Goal: Task Accomplishment & Management: Manage account settings

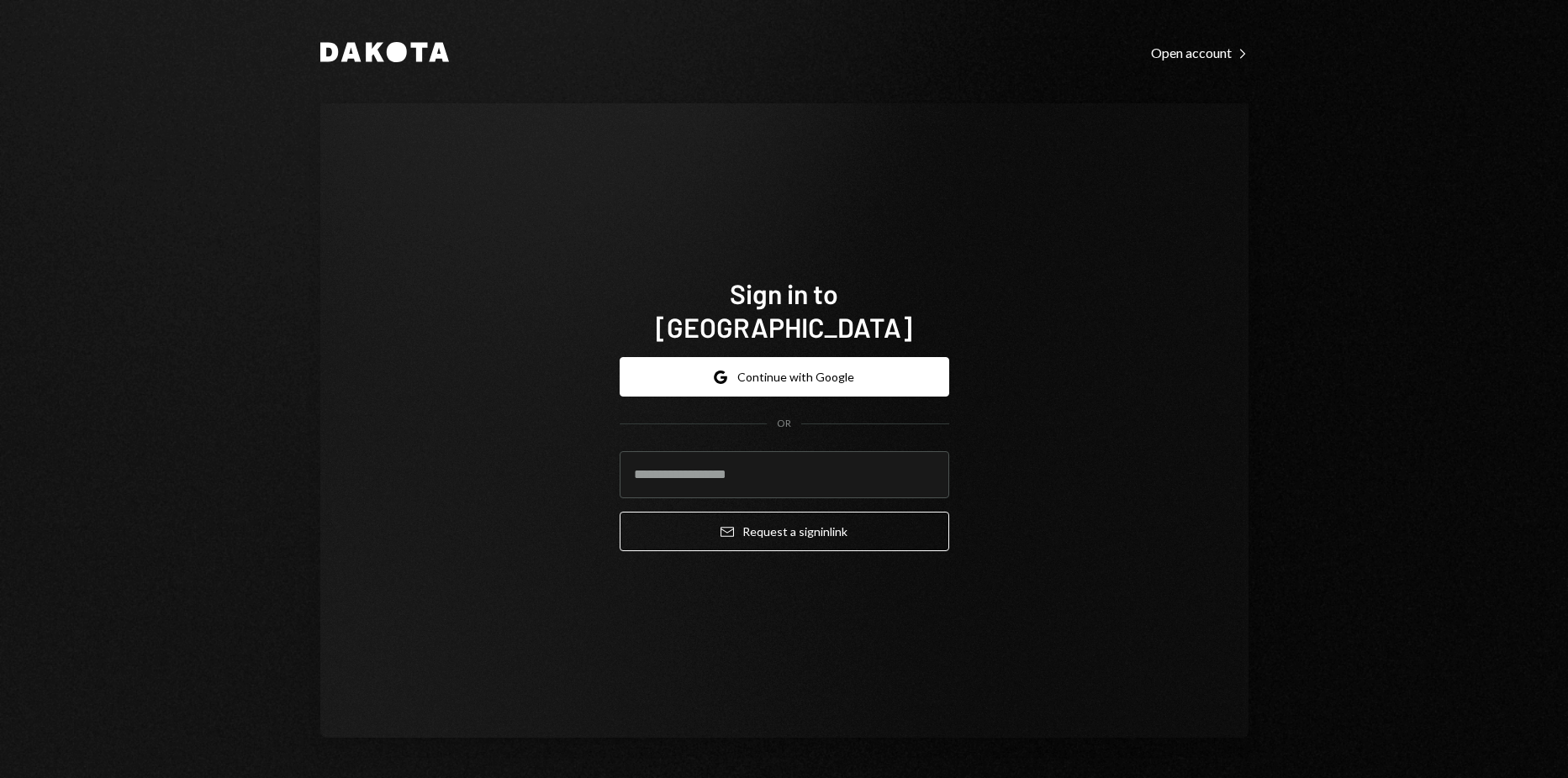
type input "**********"
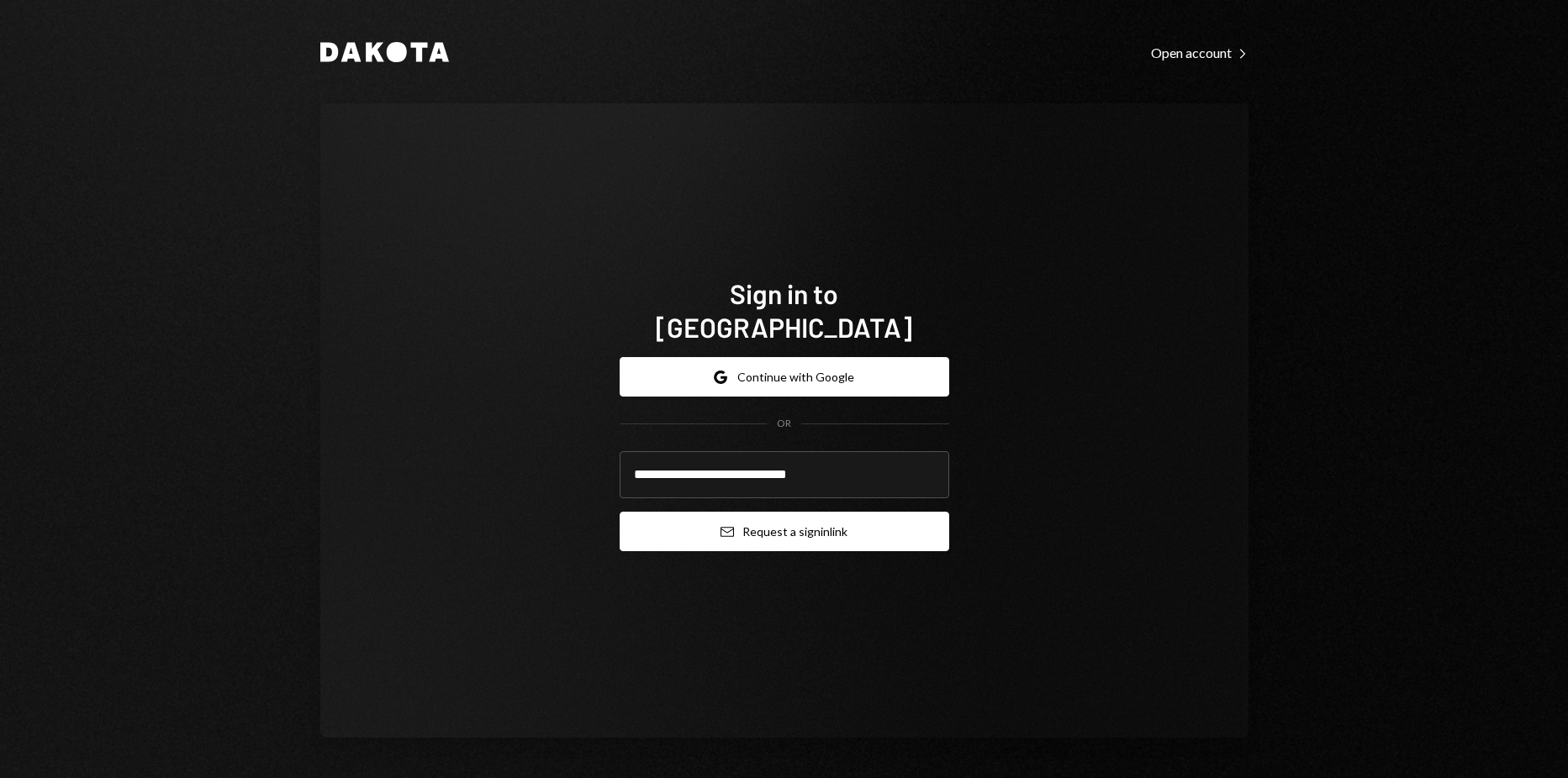
click at [761, 514] on button "Email Request a sign in link" at bounding box center [784, 531] width 330 height 39
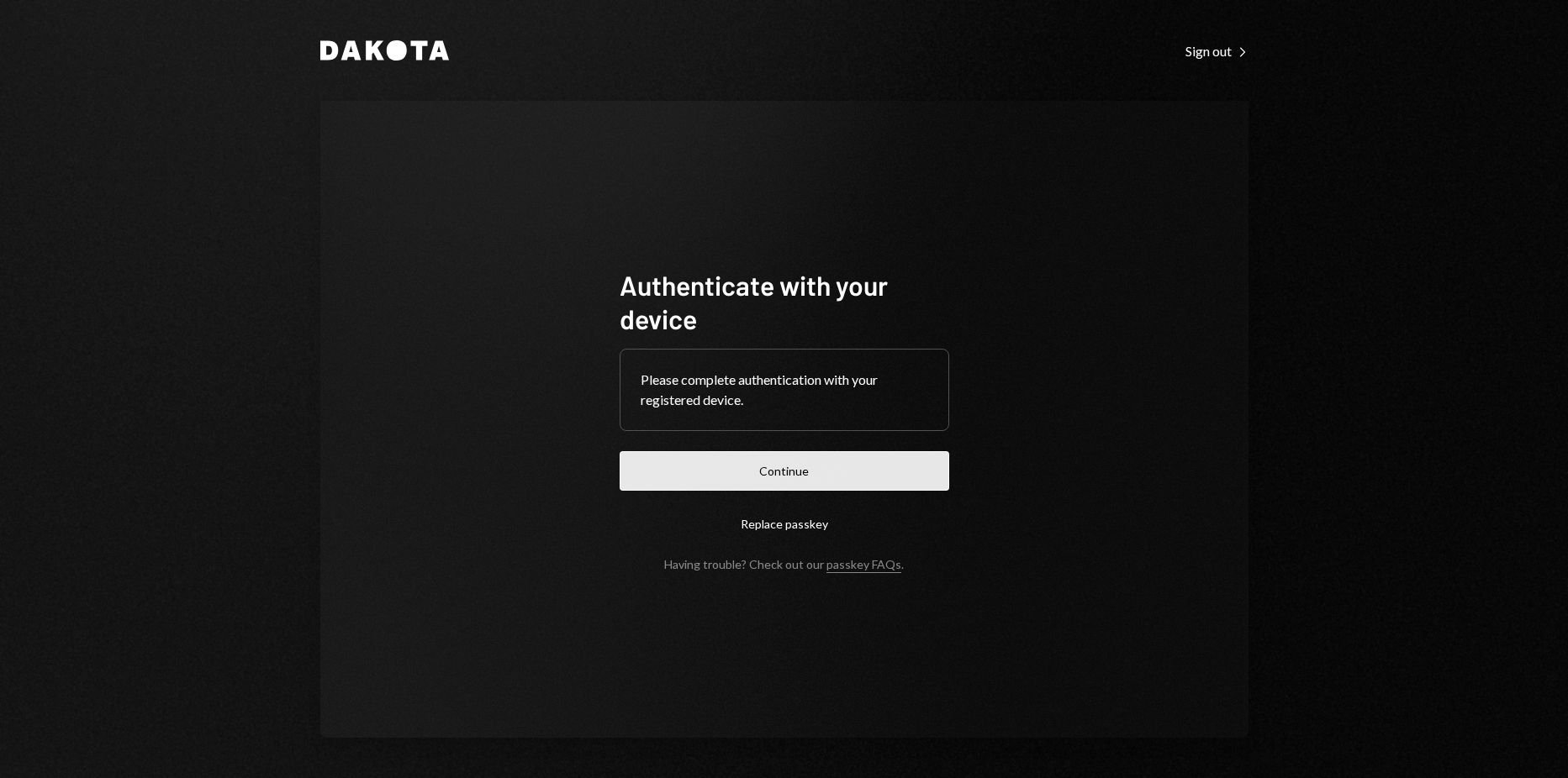
click at [754, 466] on button "Continue" at bounding box center [784, 471] width 330 height 39
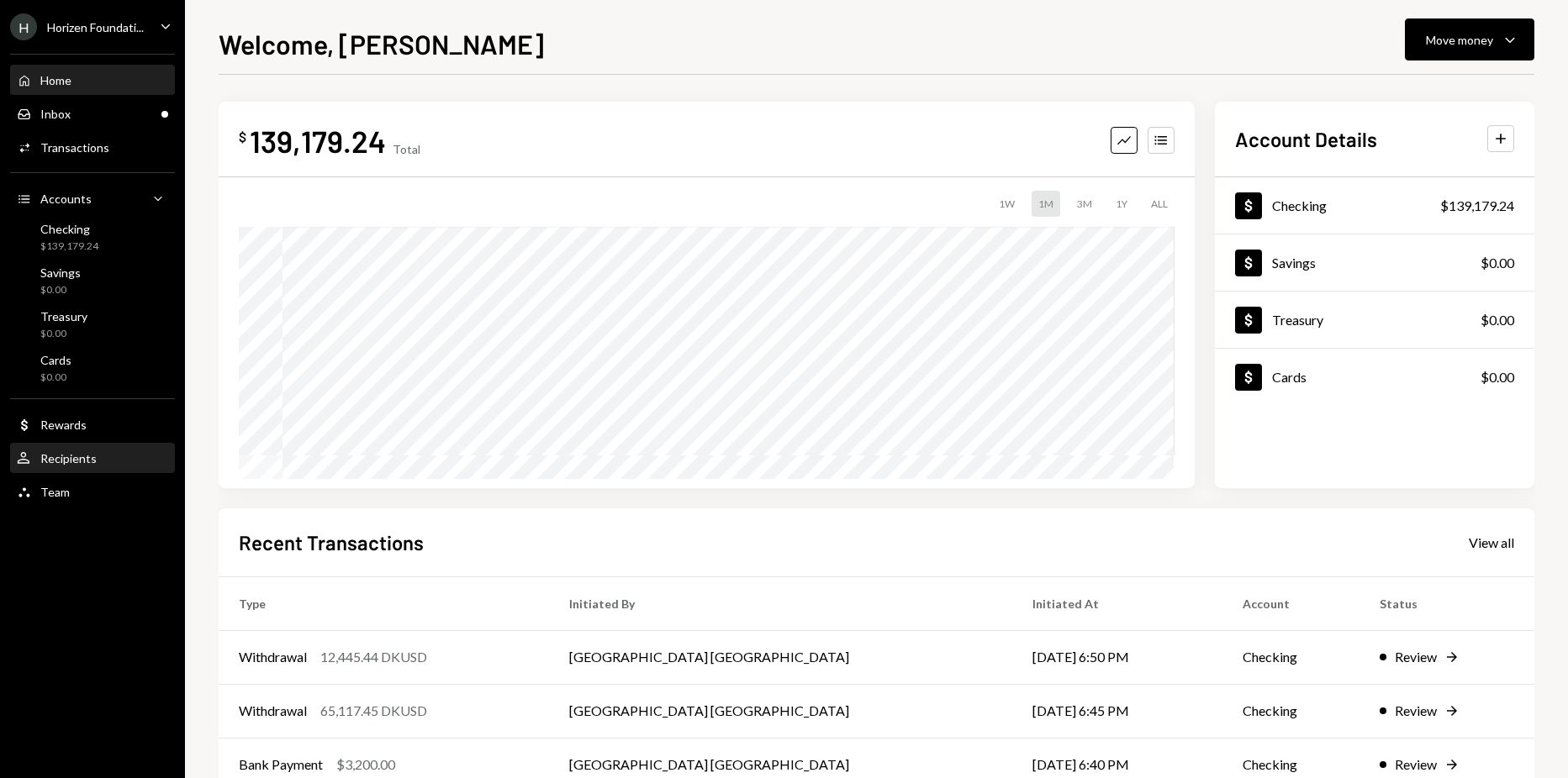
click at [111, 450] on div "User Recipients" at bounding box center [92, 459] width 151 height 28
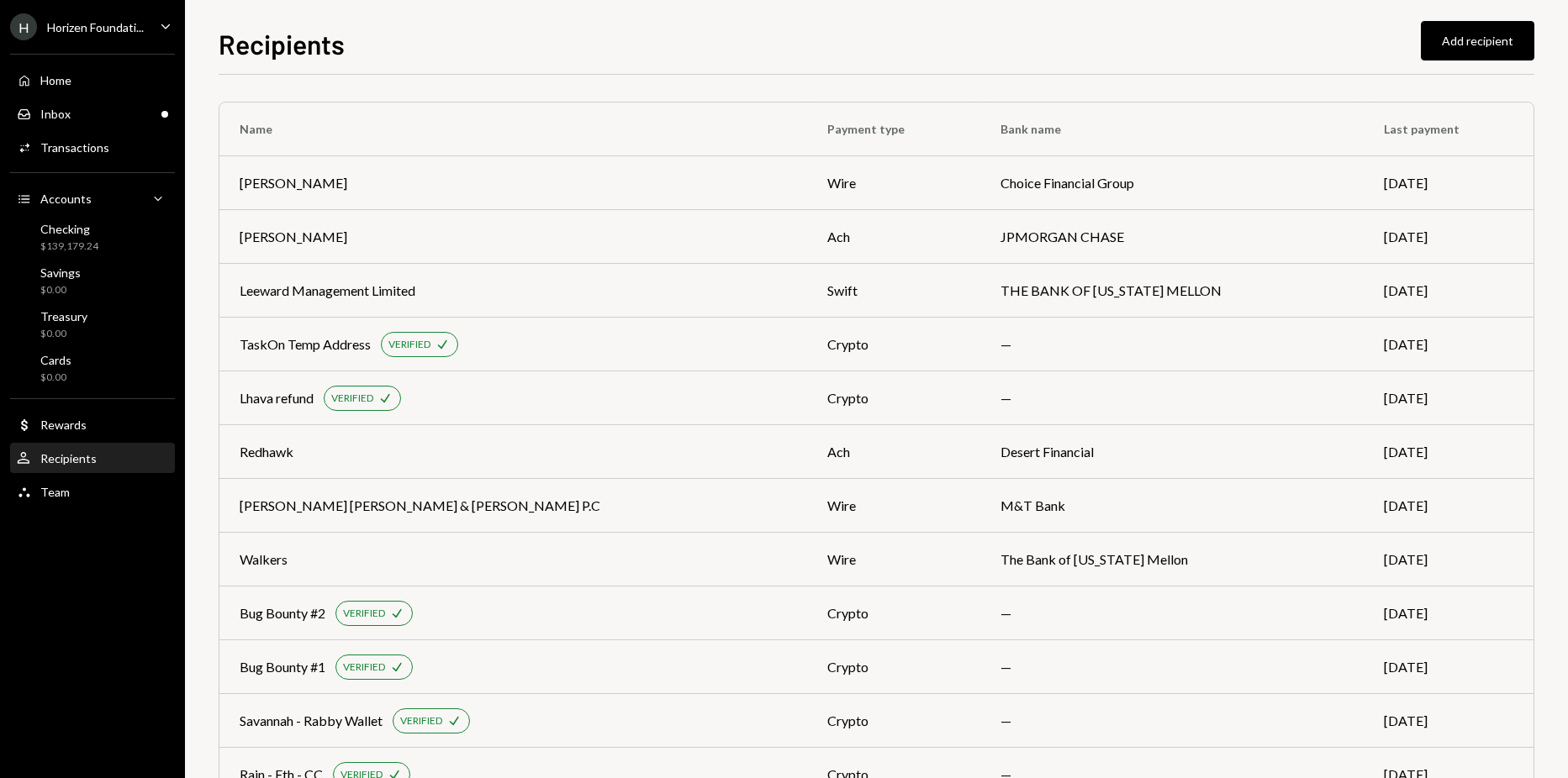
click at [130, 32] on div "Horizen Foundati..." at bounding box center [95, 28] width 96 height 15
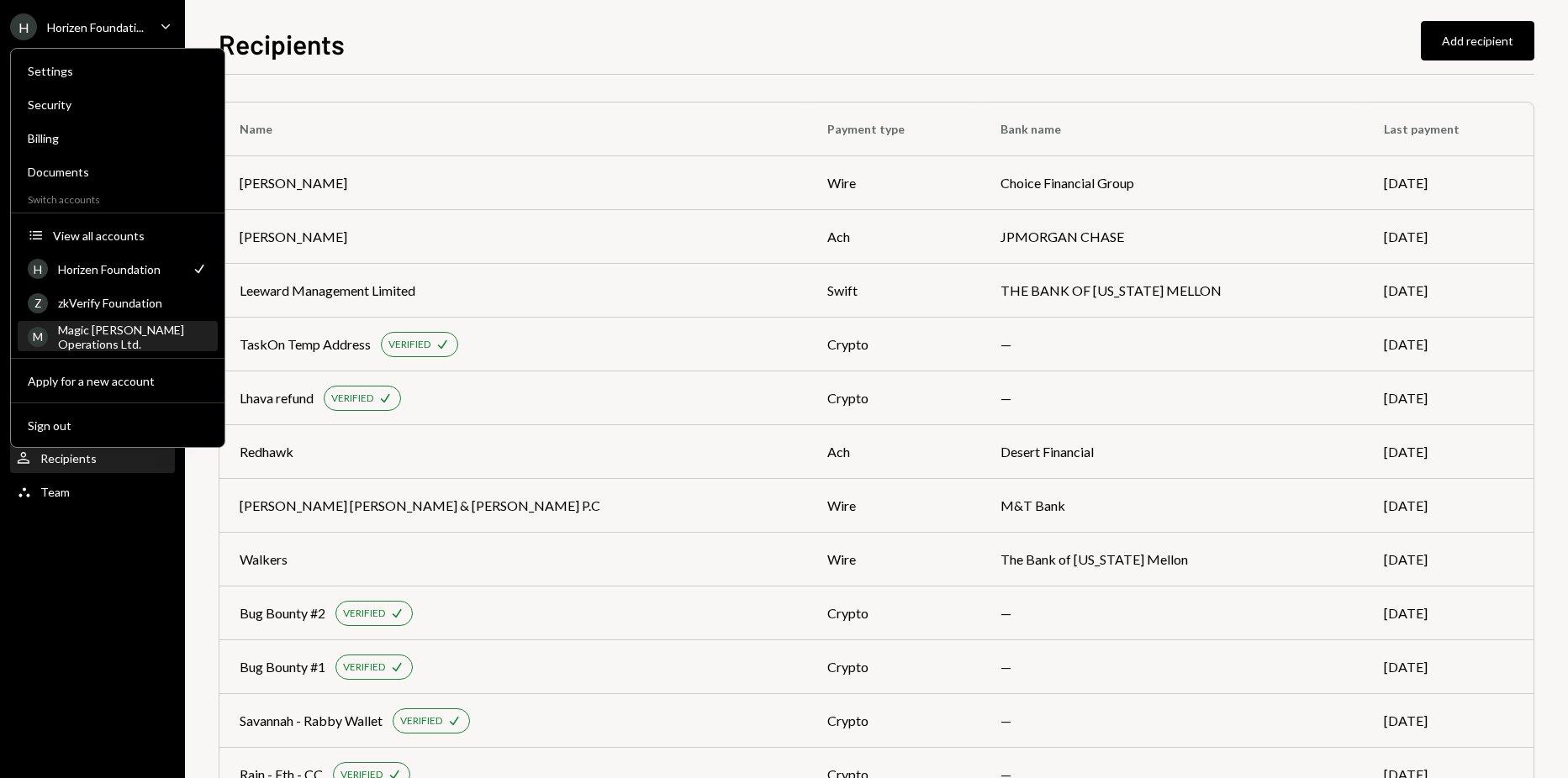
click at [146, 332] on div "Magic Newton Operations Ltd." at bounding box center [132, 337] width 150 height 28
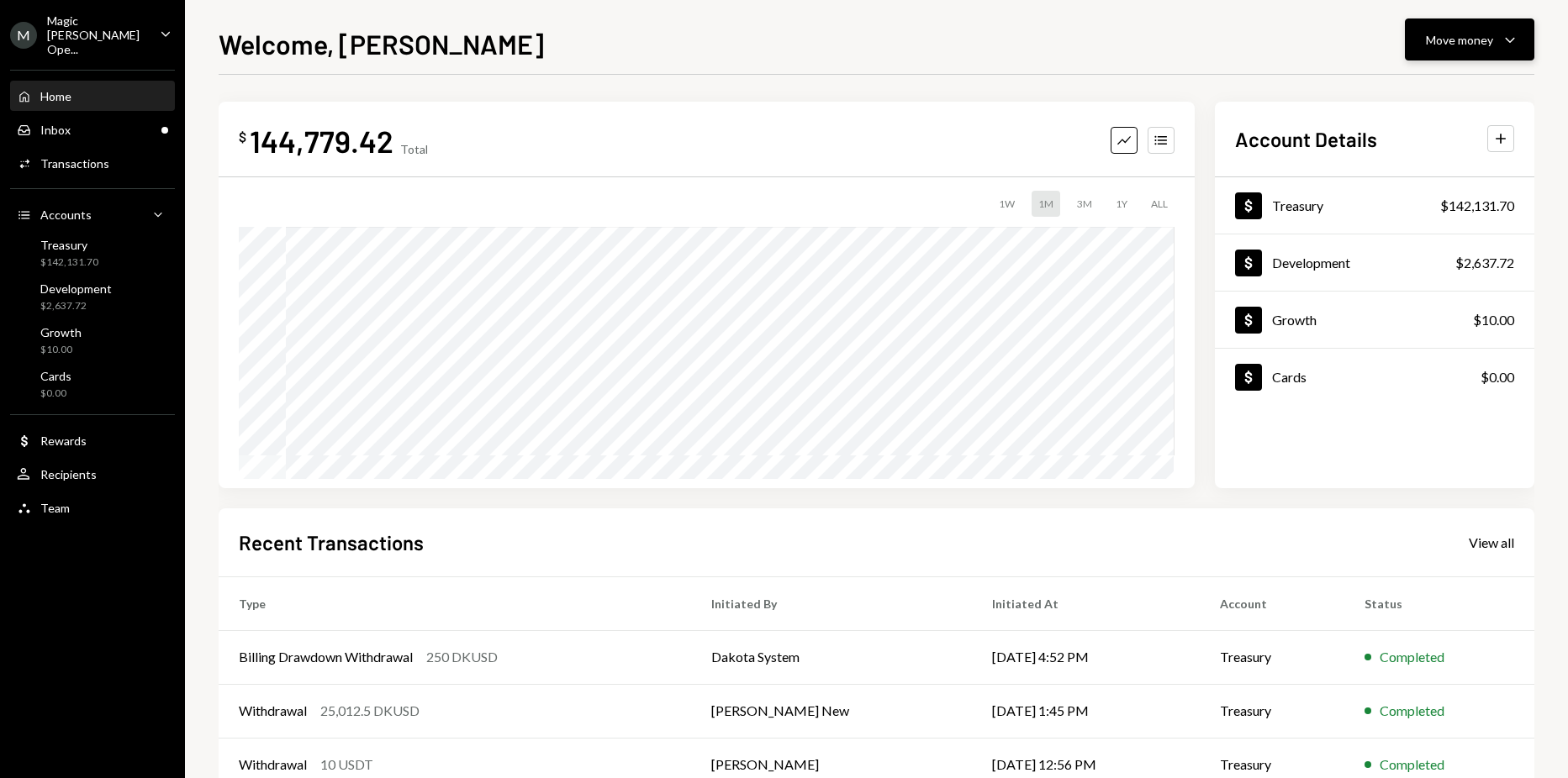
click at [1478, 38] on div "Move money" at bounding box center [1459, 39] width 67 height 17
click at [98, 467] on div "User Recipients" at bounding box center [92, 474] width 151 height 15
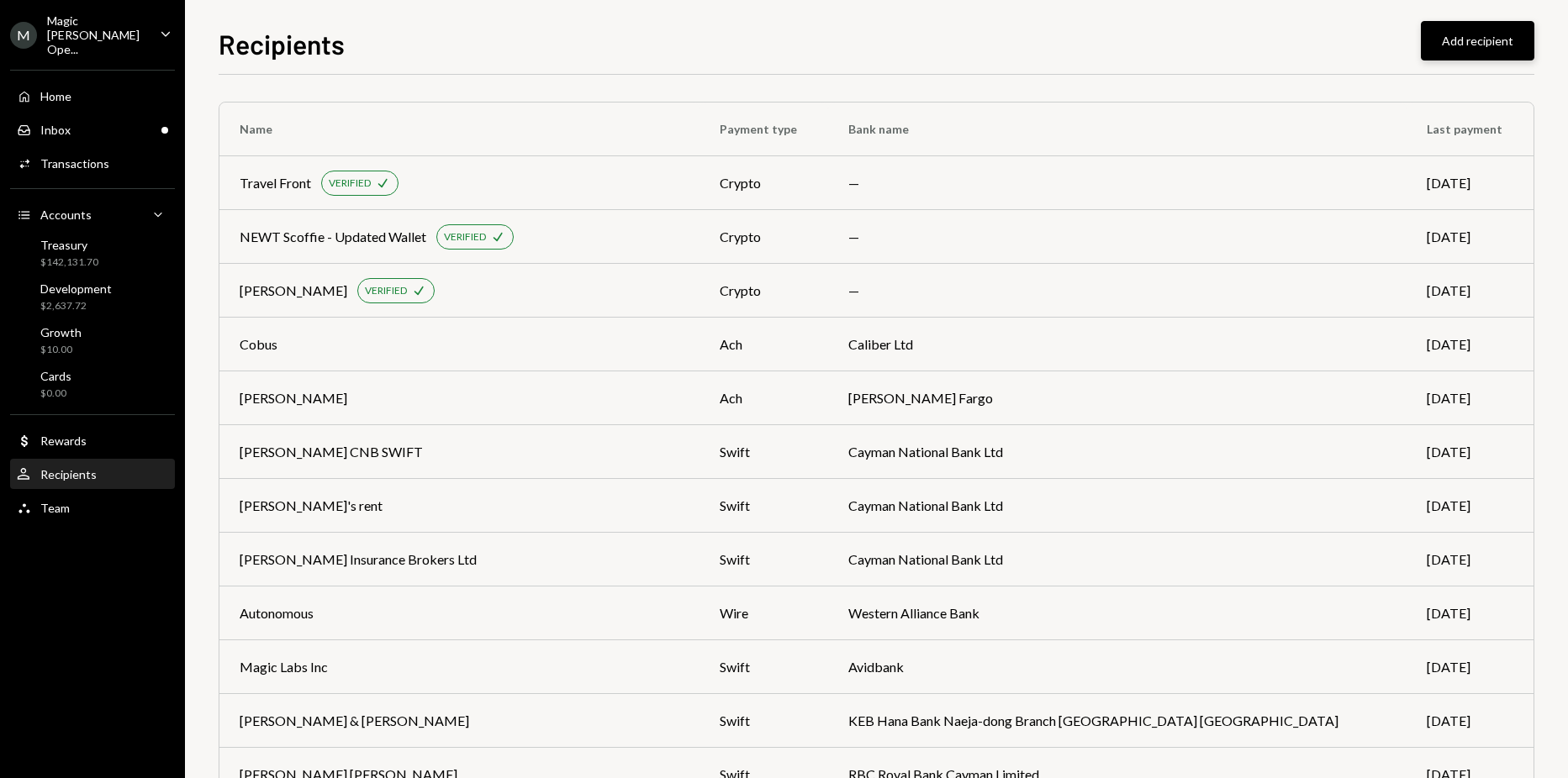
click at [1467, 31] on button "Add recipient" at bounding box center [1478, 40] width 114 height 39
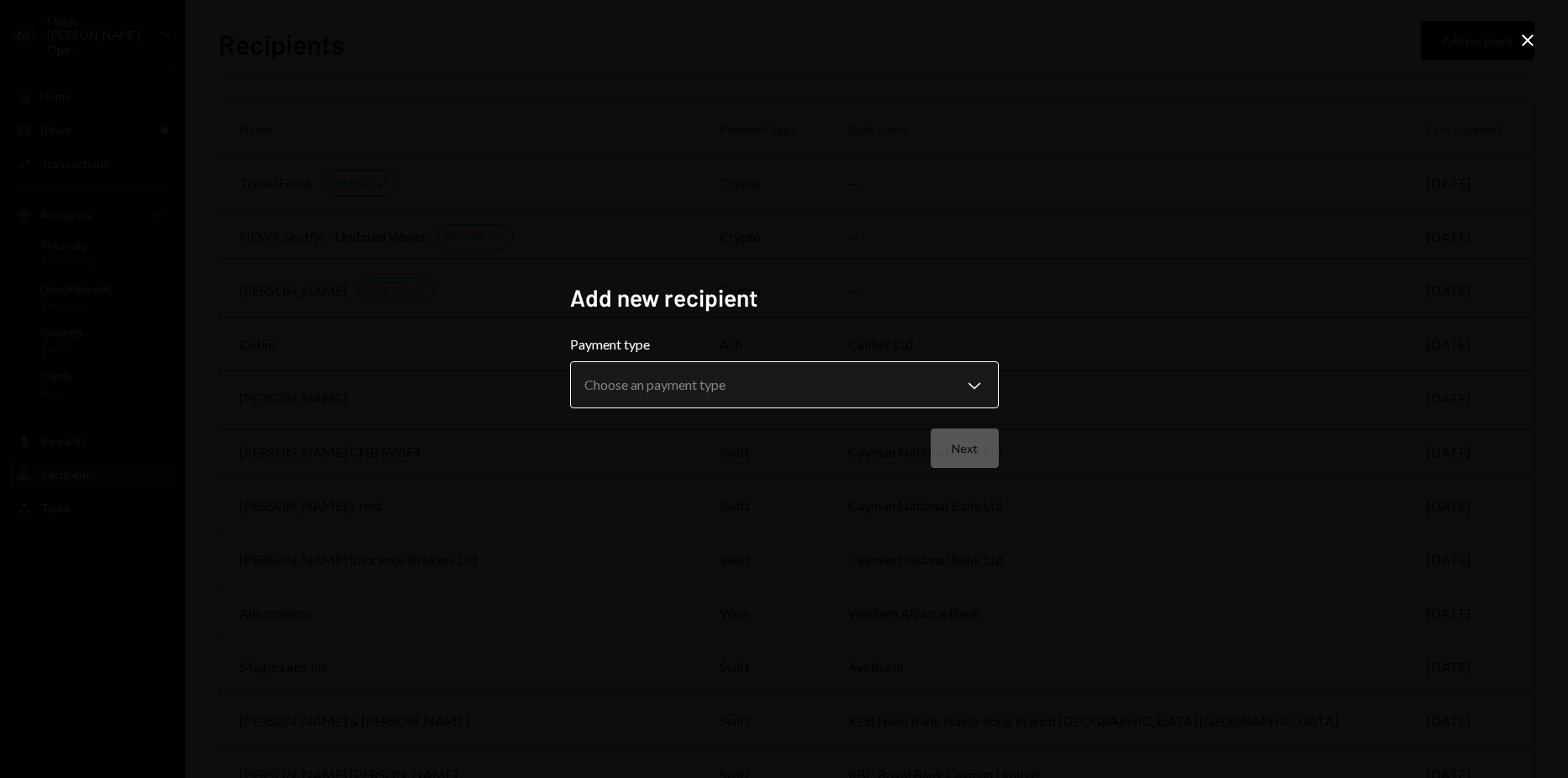
click at [716, 379] on body "M Magic Newton Ope... Caret Down Home Home Inbox Inbox Activities Transactions …" at bounding box center [784, 389] width 1568 height 778
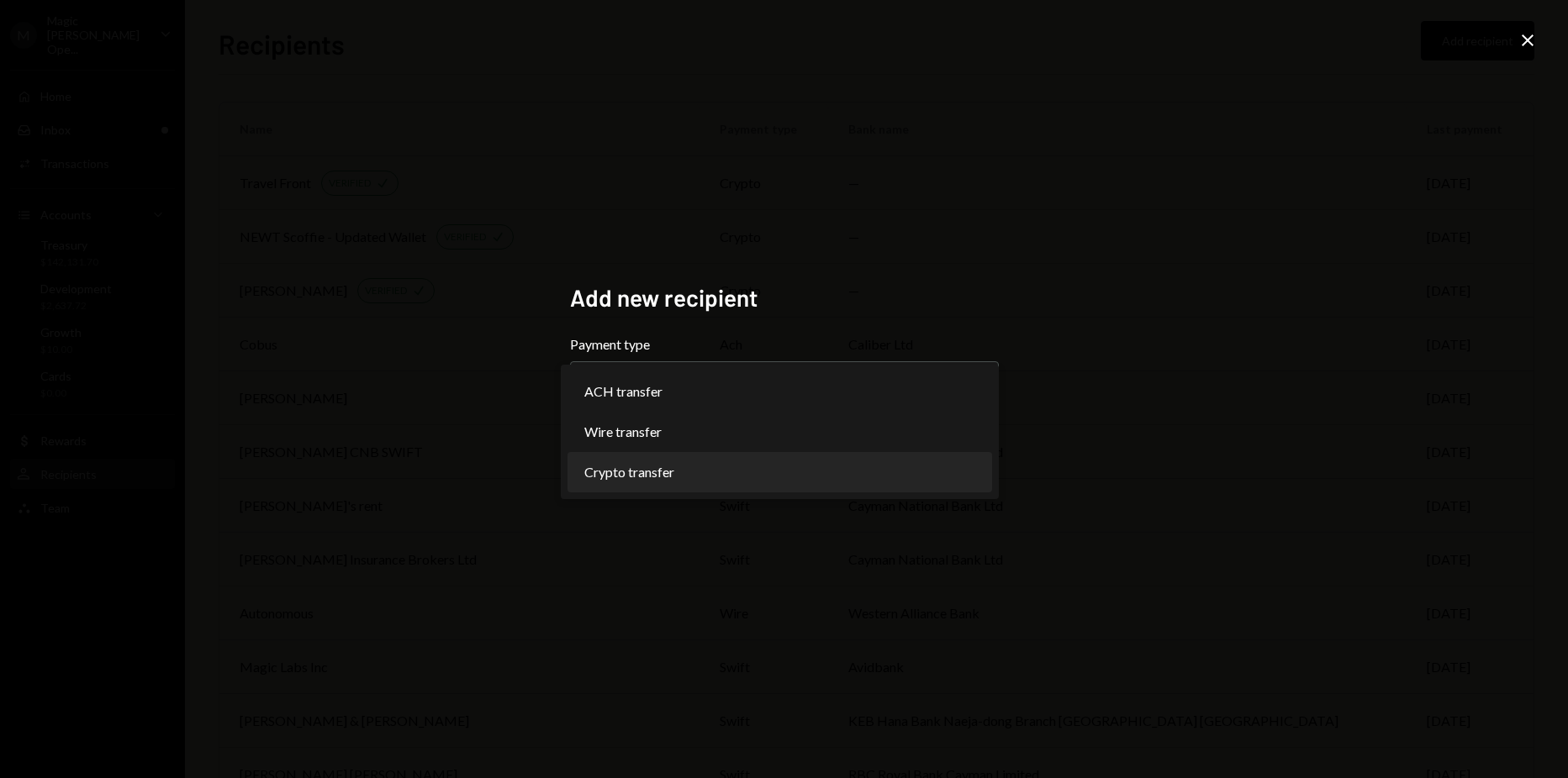
select select "******"
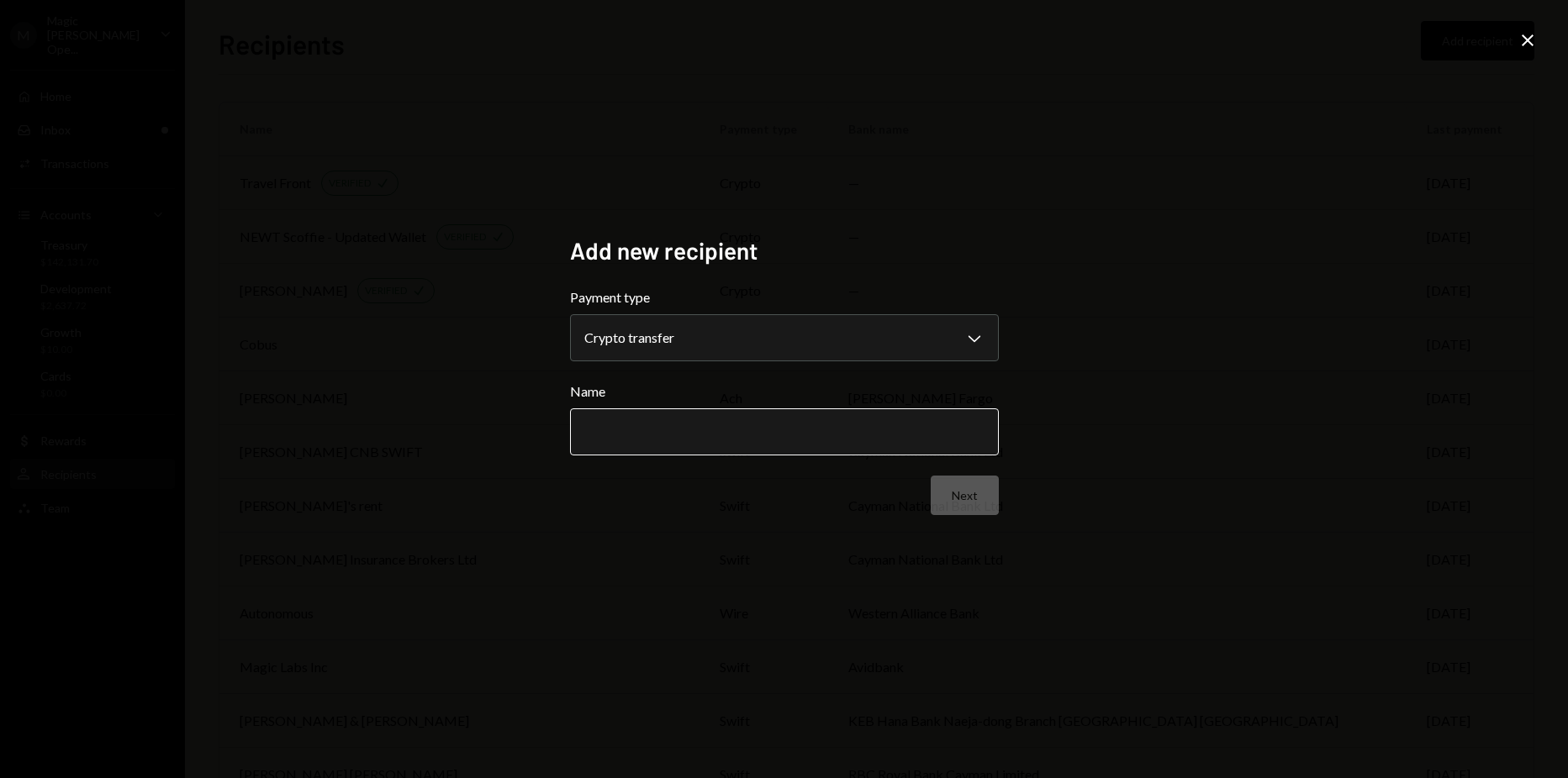
click at [761, 411] on input "Name" at bounding box center [784, 431] width 429 height 47
type input "**********"
drag, startPoint x: 954, startPoint y: 517, endPoint x: 955, endPoint y: 502, distance: 15.0
click at [954, 506] on div "**********" at bounding box center [784, 388] width 429 height 306
click at [955, 502] on button "Next" at bounding box center [965, 495] width 68 height 39
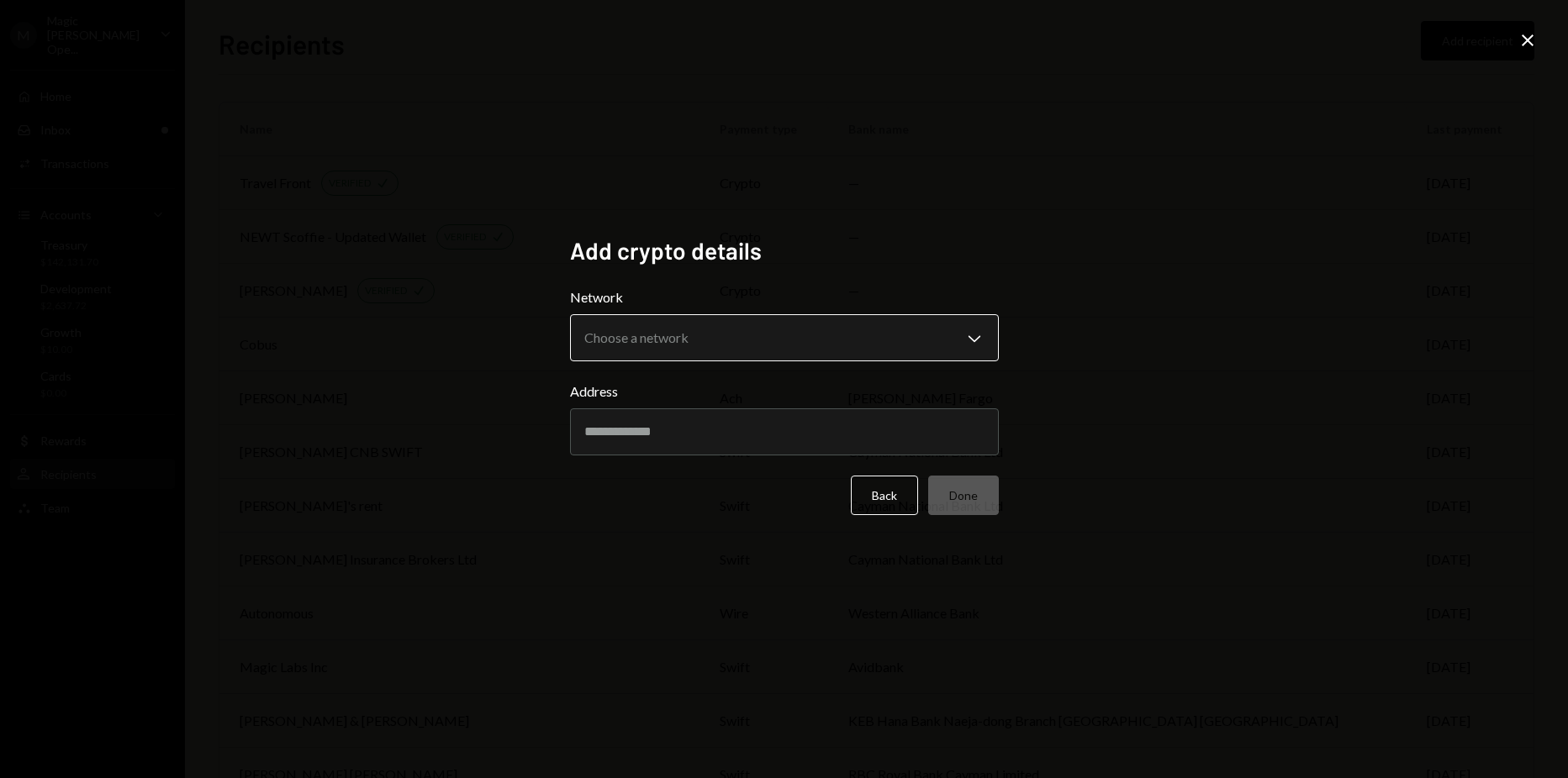
click at [754, 360] on body "M Magic Newton Ope... Caret Down Home Home Inbox Inbox Activities Transactions …" at bounding box center [784, 389] width 1568 height 778
select select "**********"
drag, startPoint x: 700, startPoint y: 361, endPoint x: 699, endPoint y: 371, distance: 10.0
click at [701, 427] on input "Address" at bounding box center [784, 431] width 429 height 47
paste input "**********"
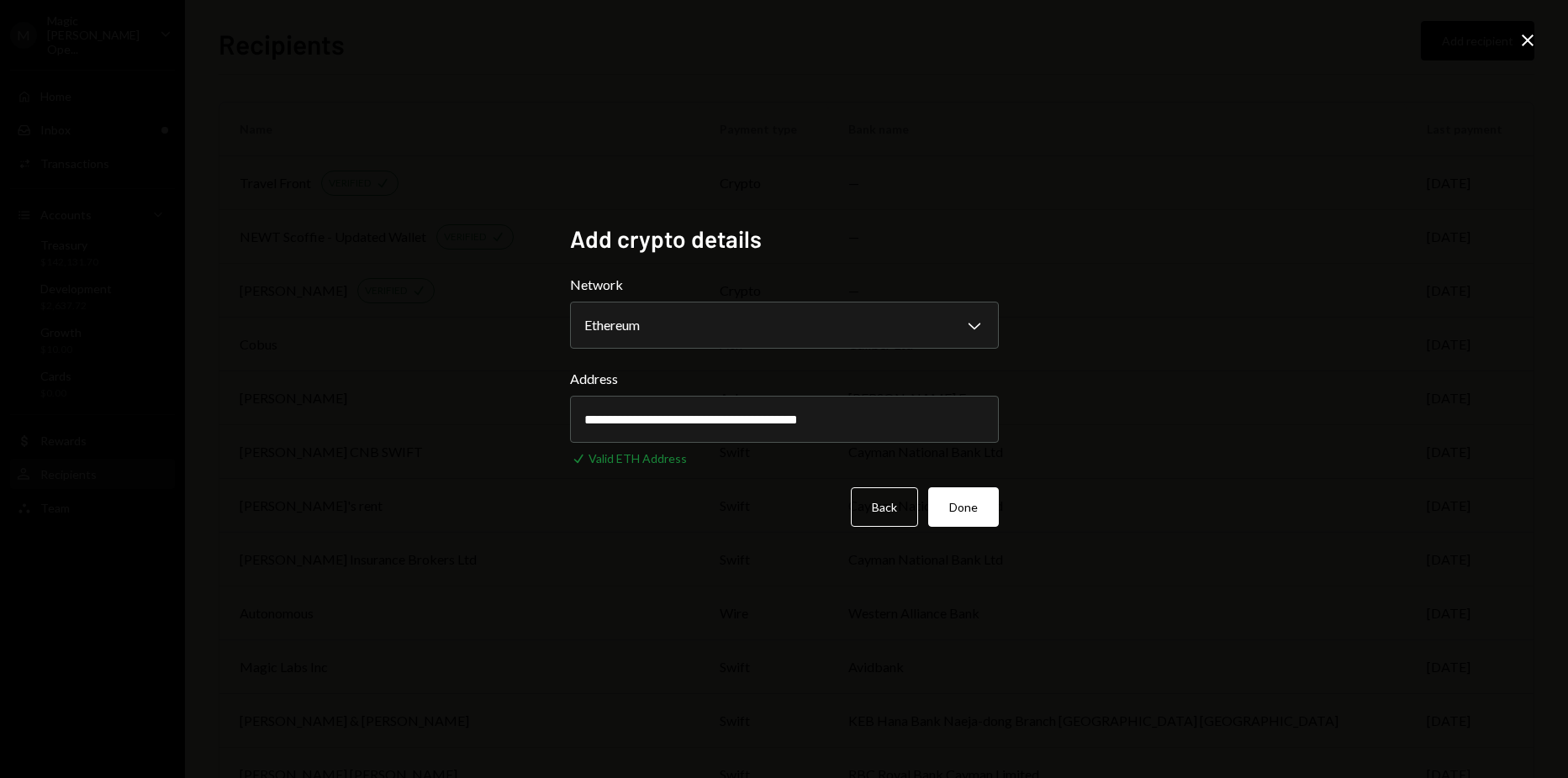
type input "**********"
drag, startPoint x: 815, startPoint y: 601, endPoint x: 925, endPoint y: 540, distance: 125.8
click at [830, 586] on div "**********" at bounding box center [784, 389] width 1568 height 778
click at [951, 508] on button "Done" at bounding box center [963, 506] width 71 height 39
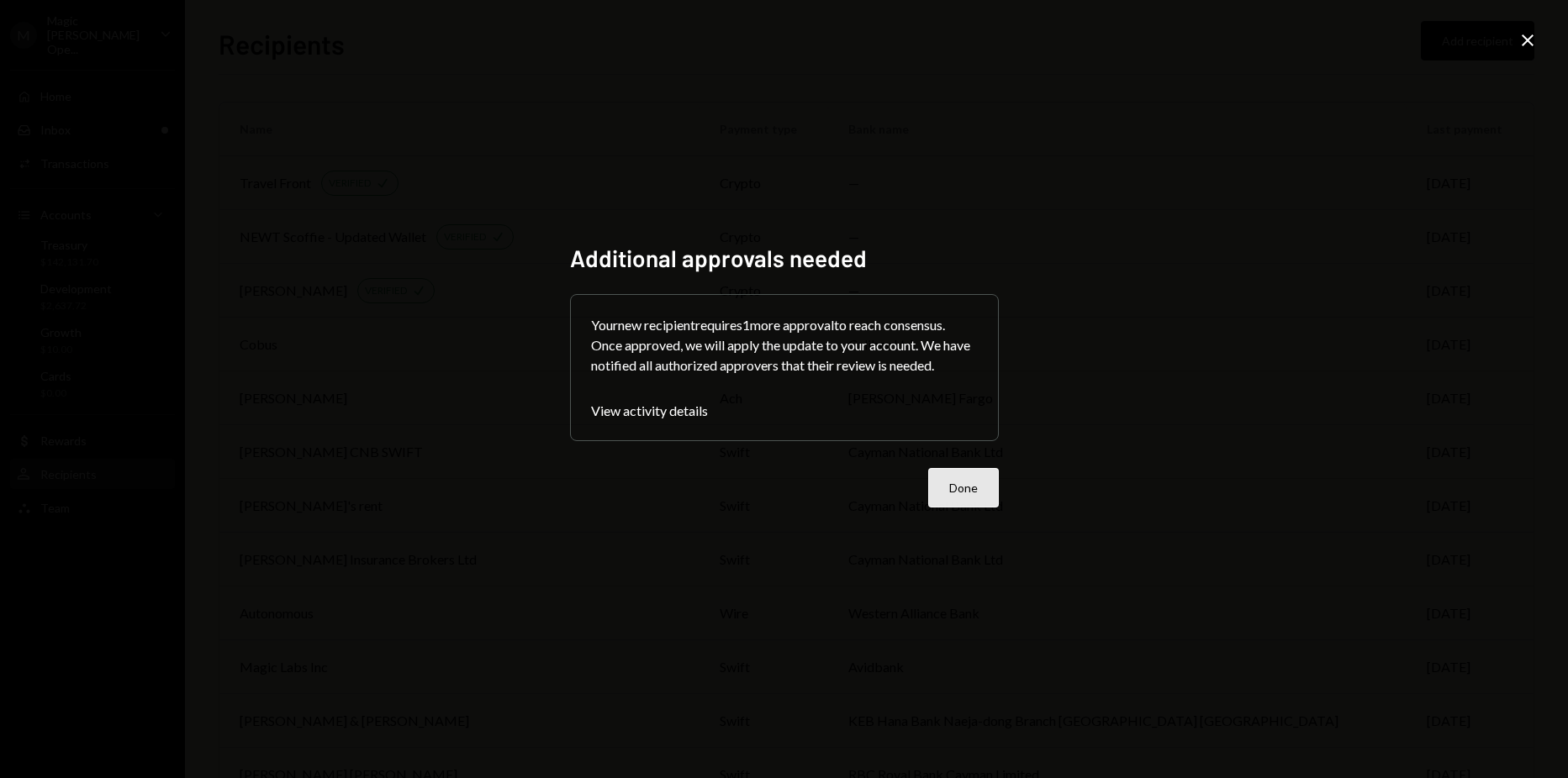
click at [959, 484] on button "Done" at bounding box center [963, 487] width 71 height 39
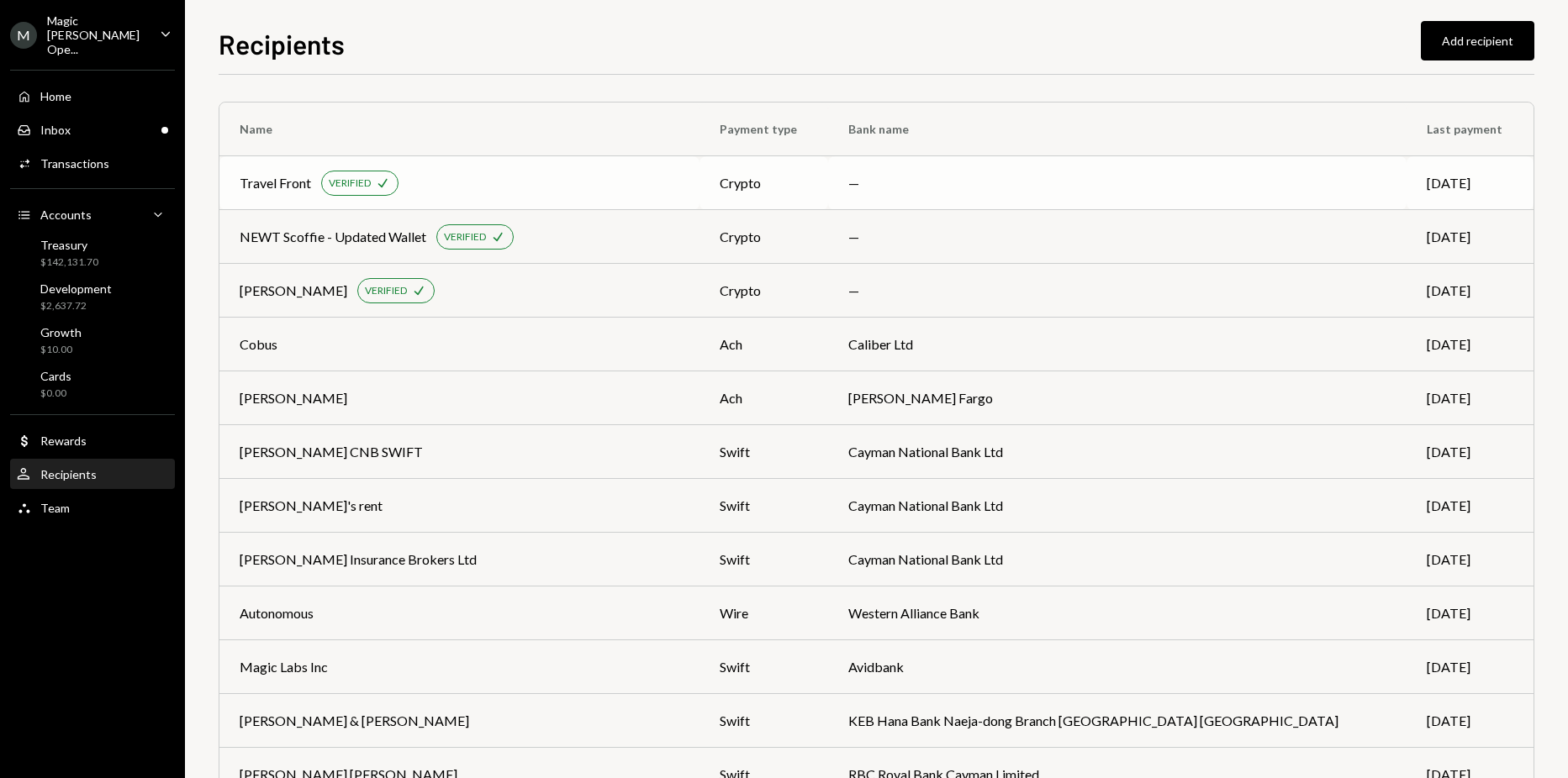
click at [532, 181] on div "Travel Front VERIFIED Check" at bounding box center [459, 183] width 440 height 25
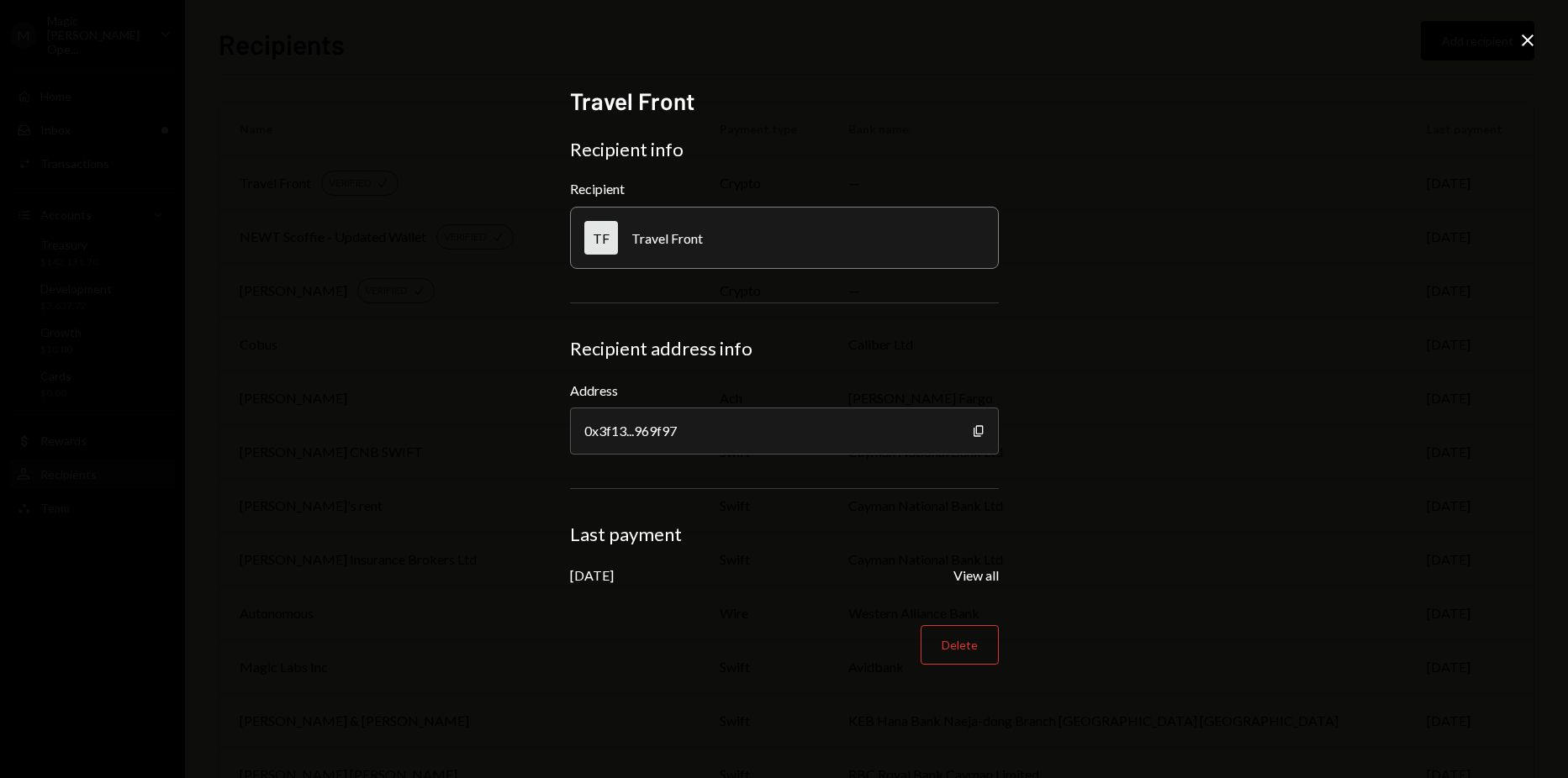
click at [1524, 44] on icon at bounding box center [1528, 40] width 12 height 12
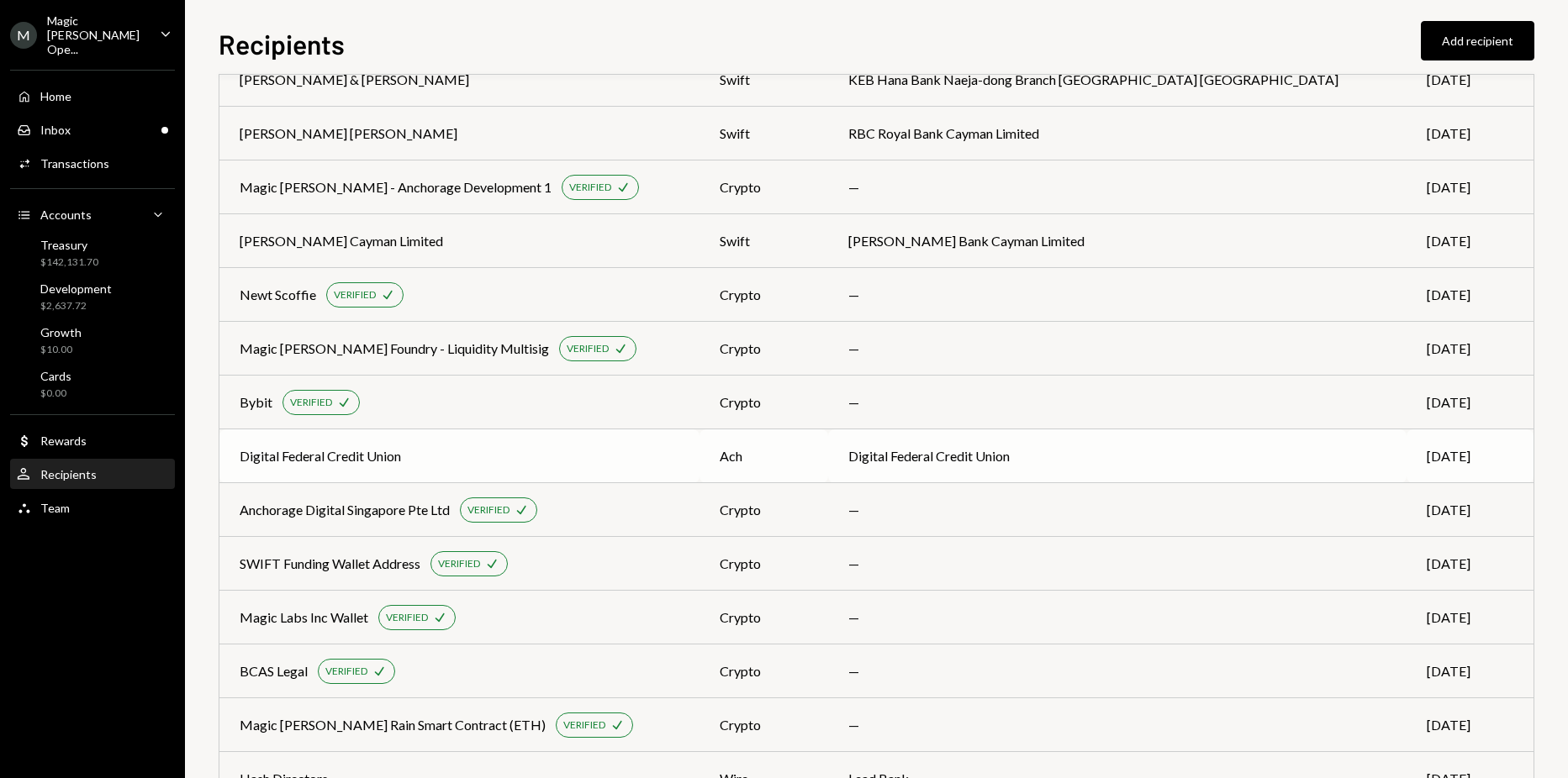
scroll to position [1008, 0]
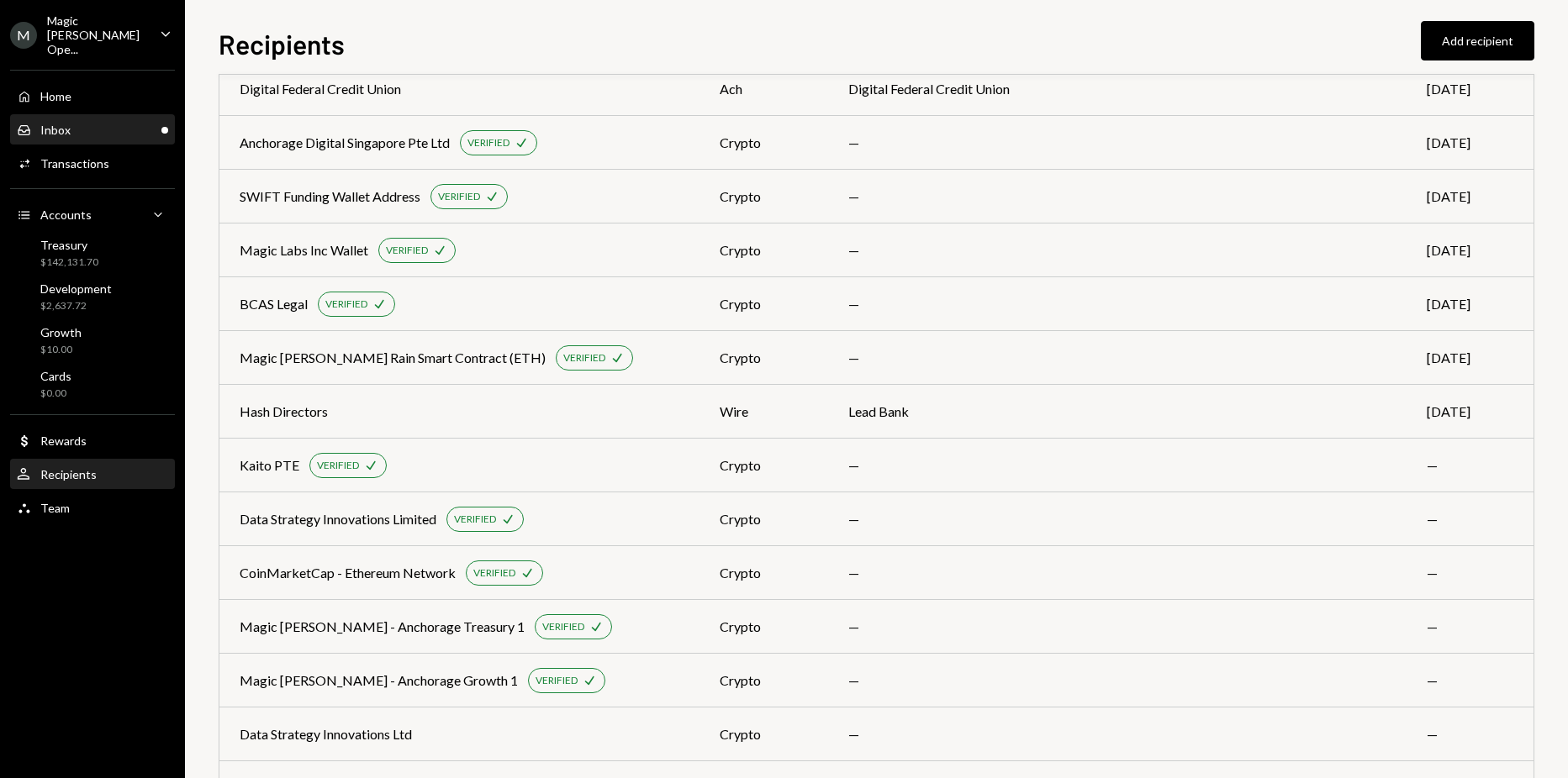
click at [113, 123] on div "Inbox Inbox" at bounding box center [92, 130] width 151 height 15
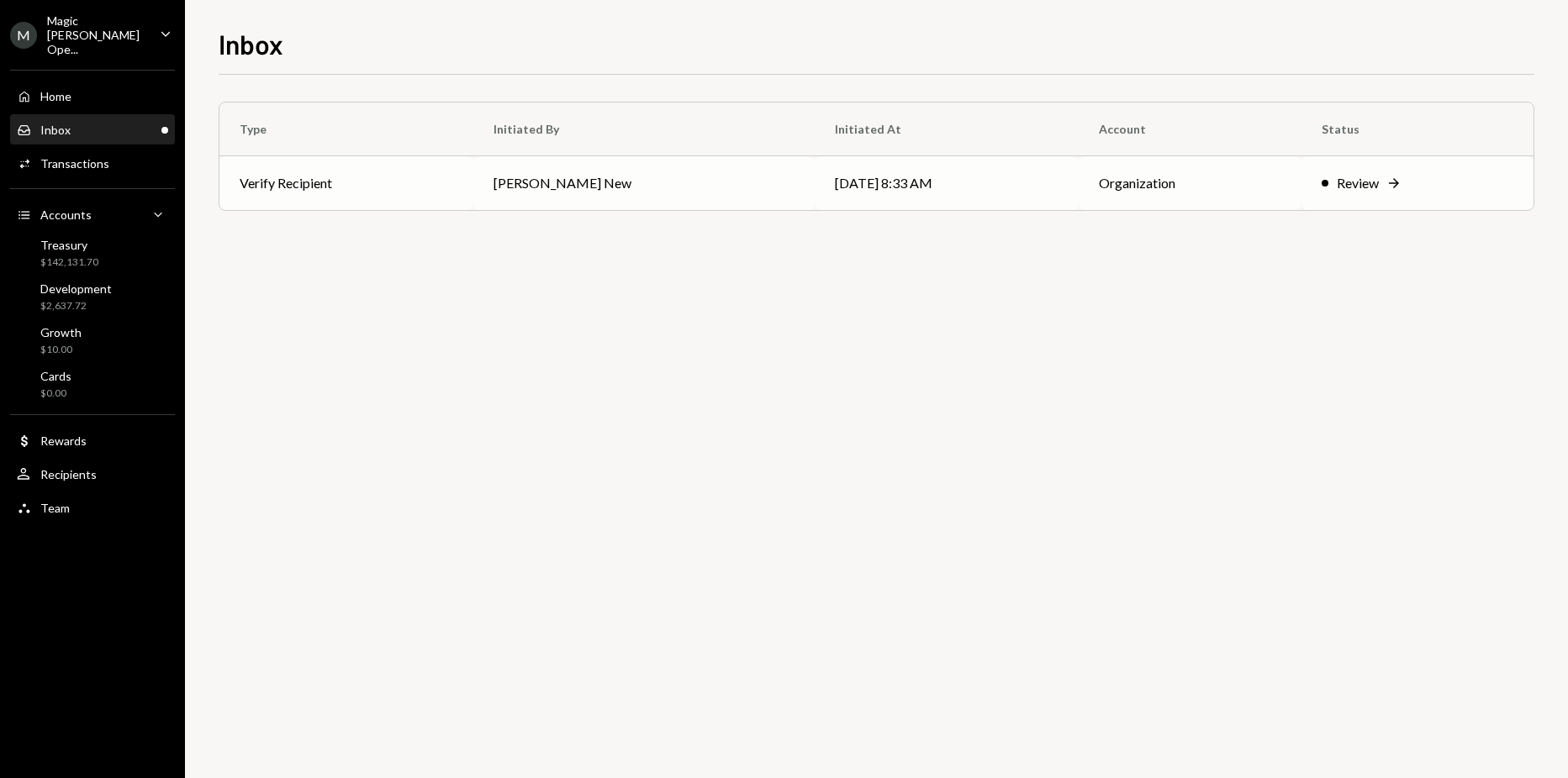
click at [474, 192] on td "Verify Recipient" at bounding box center [346, 183] width 254 height 54
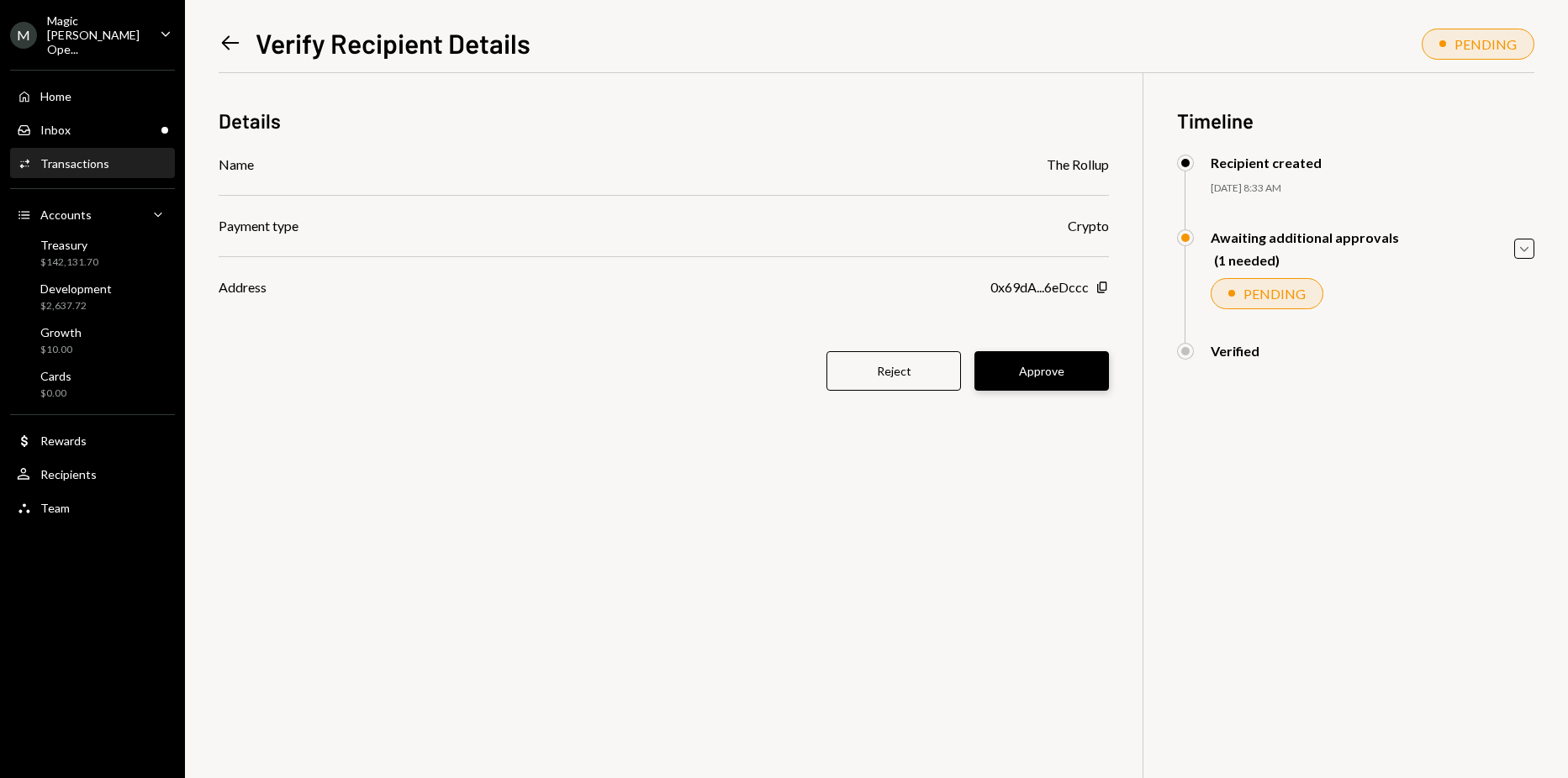
click at [1012, 366] on button "Approve" at bounding box center [1042, 371] width 135 height 39
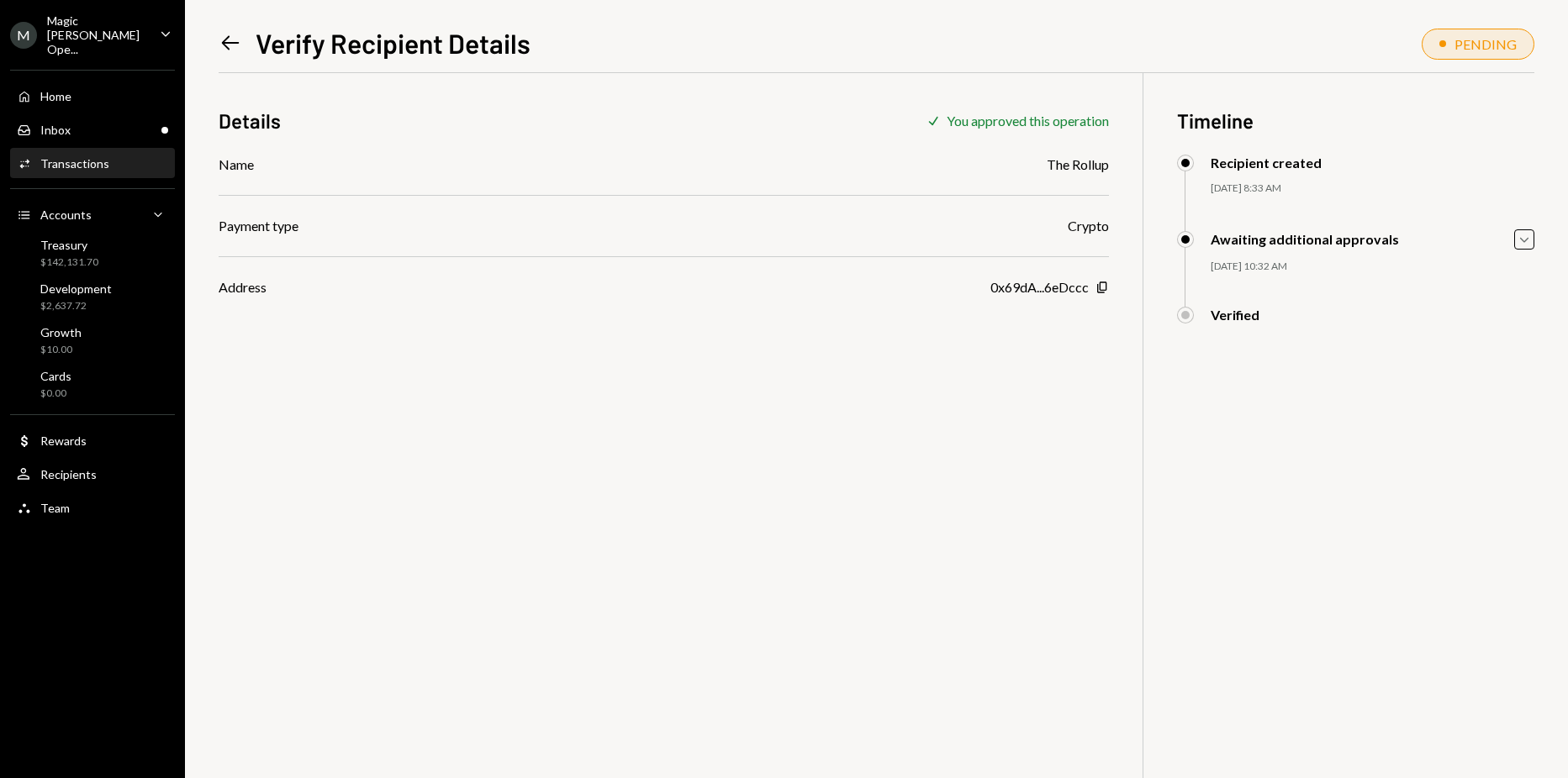
click at [88, 444] on div "Home Home Inbox Inbox Activities Transactions Accounts Accounts Caret Down Trea…" at bounding box center [93, 293] width 185 height 466
click at [90, 461] on div "User Recipients" at bounding box center [92, 474] width 151 height 28
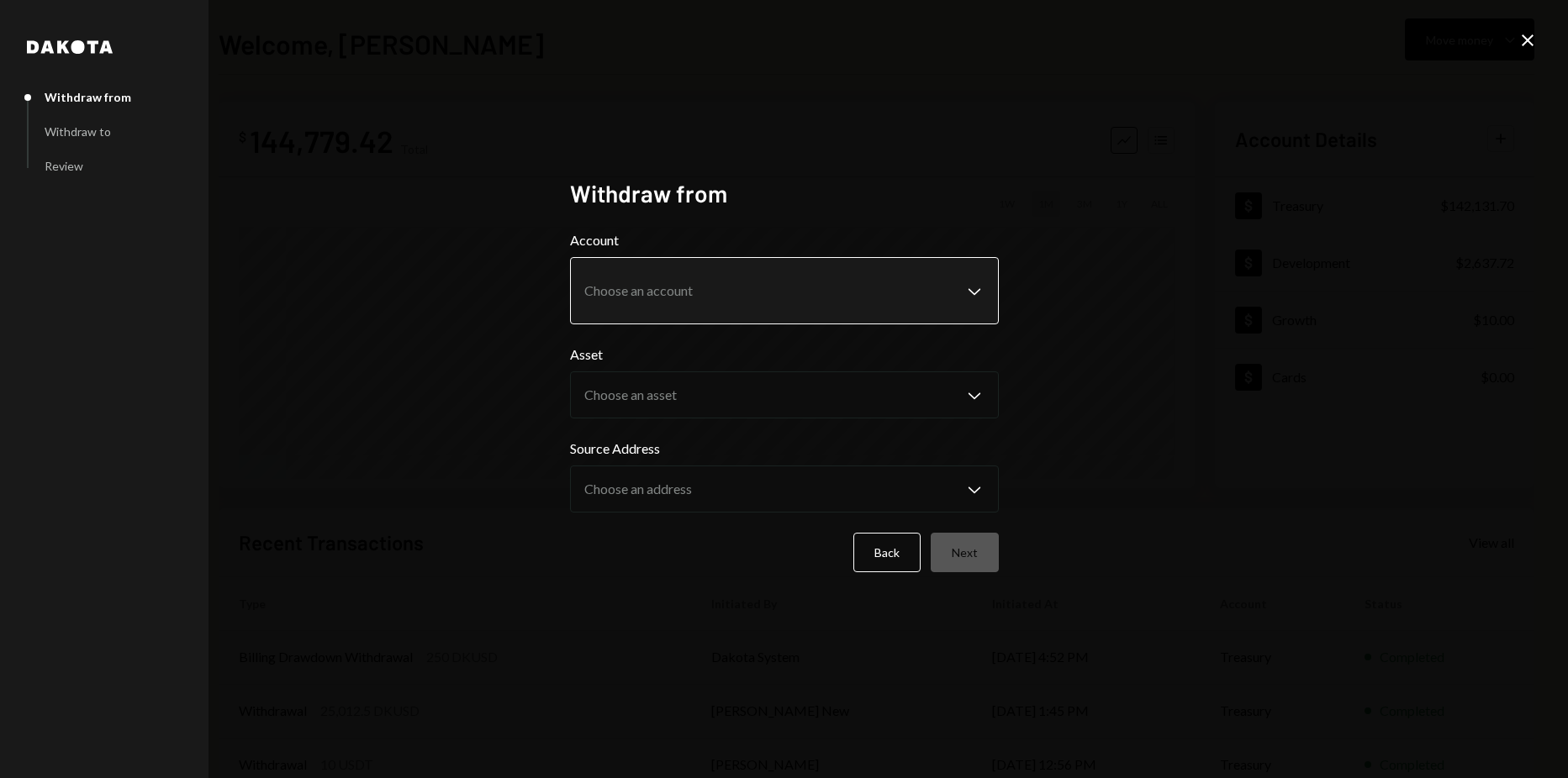
click at [931, 308] on body "M Magic Newton Ope... Caret Down Home Home Inbox Inbox Activities Transactions …" at bounding box center [784, 389] width 1568 height 778
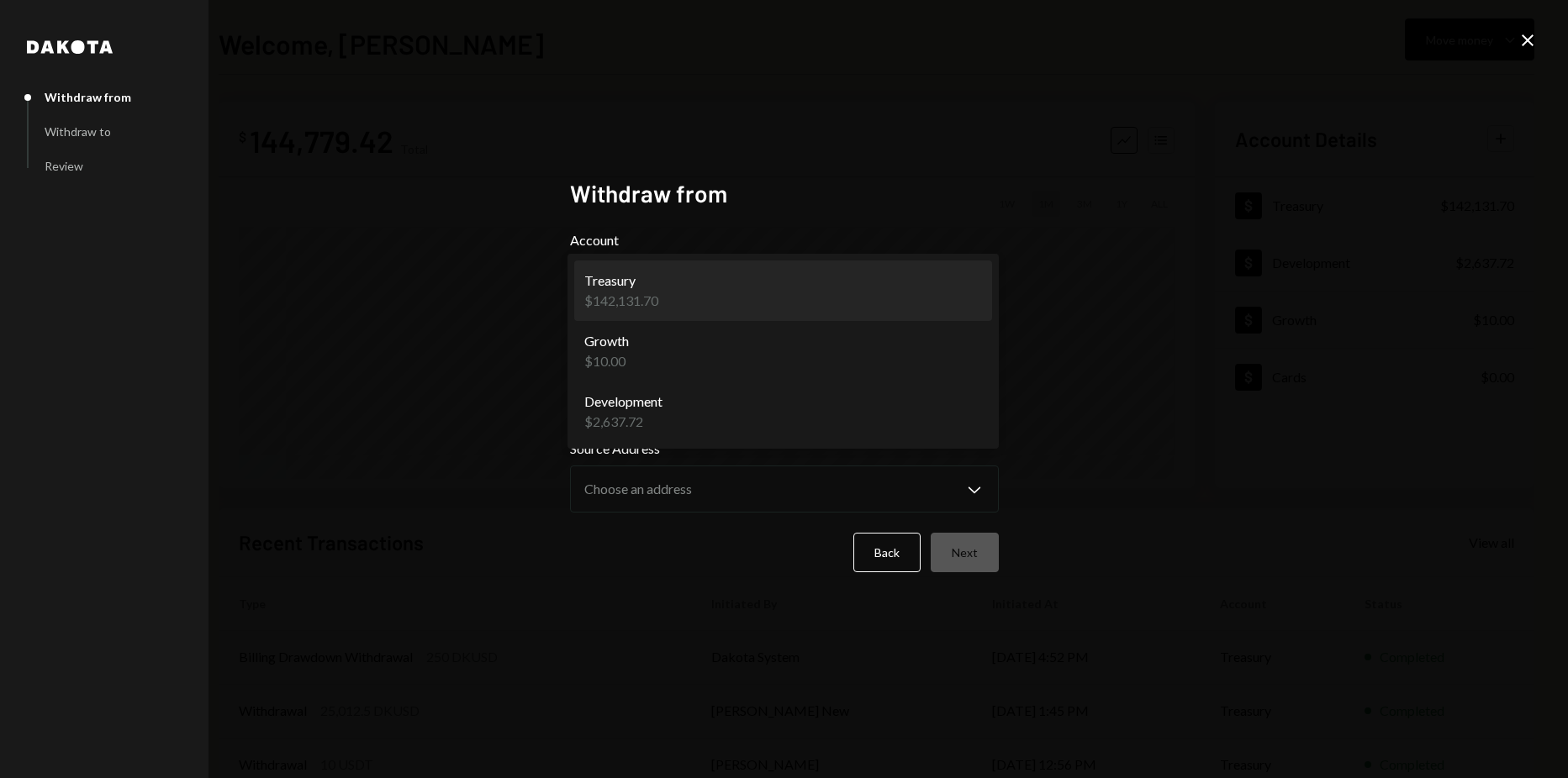
select select "**********"
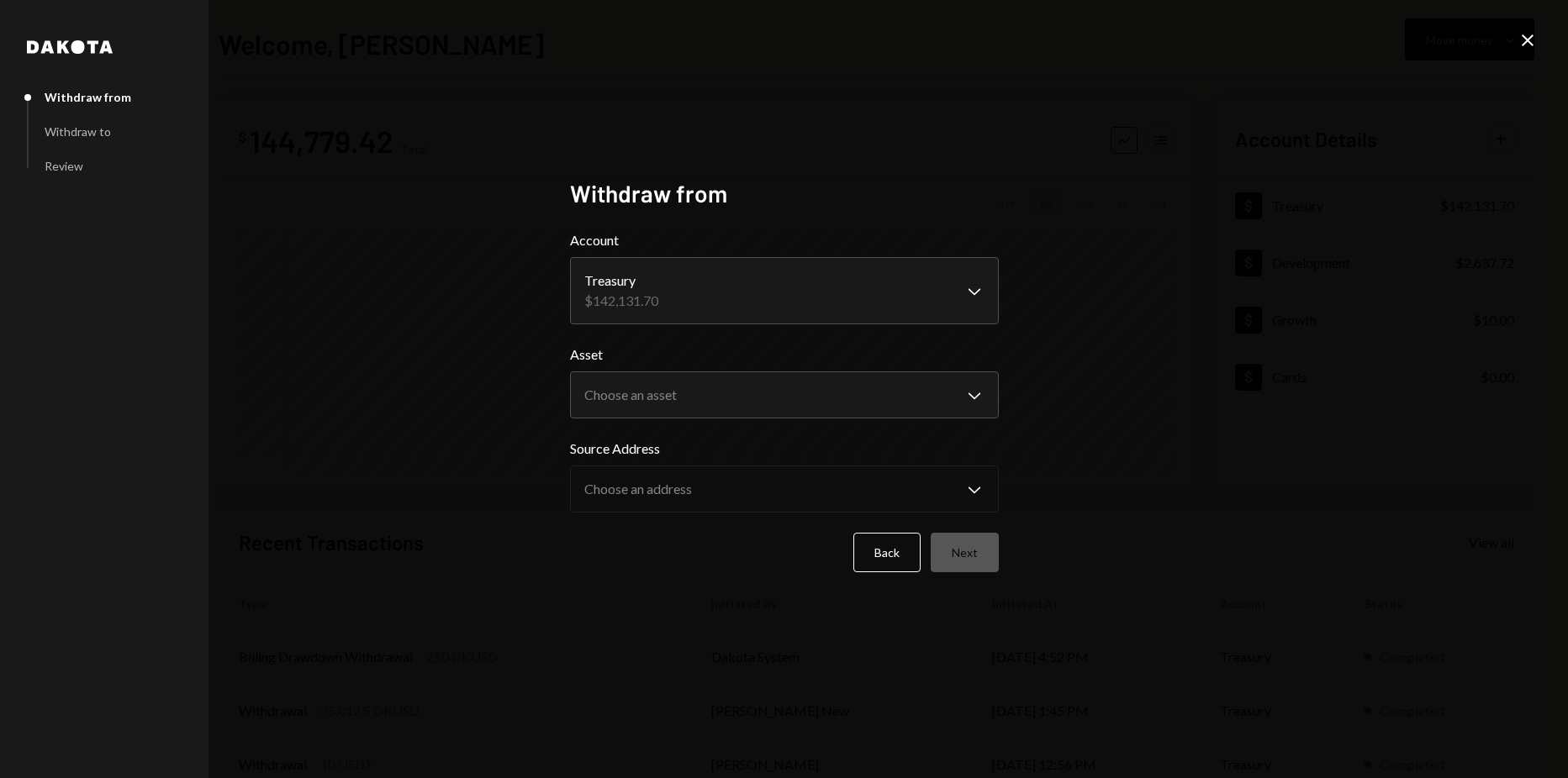
click at [777, 458] on div "Source Address Choose an address Chevron Down" at bounding box center [784, 475] width 429 height 74
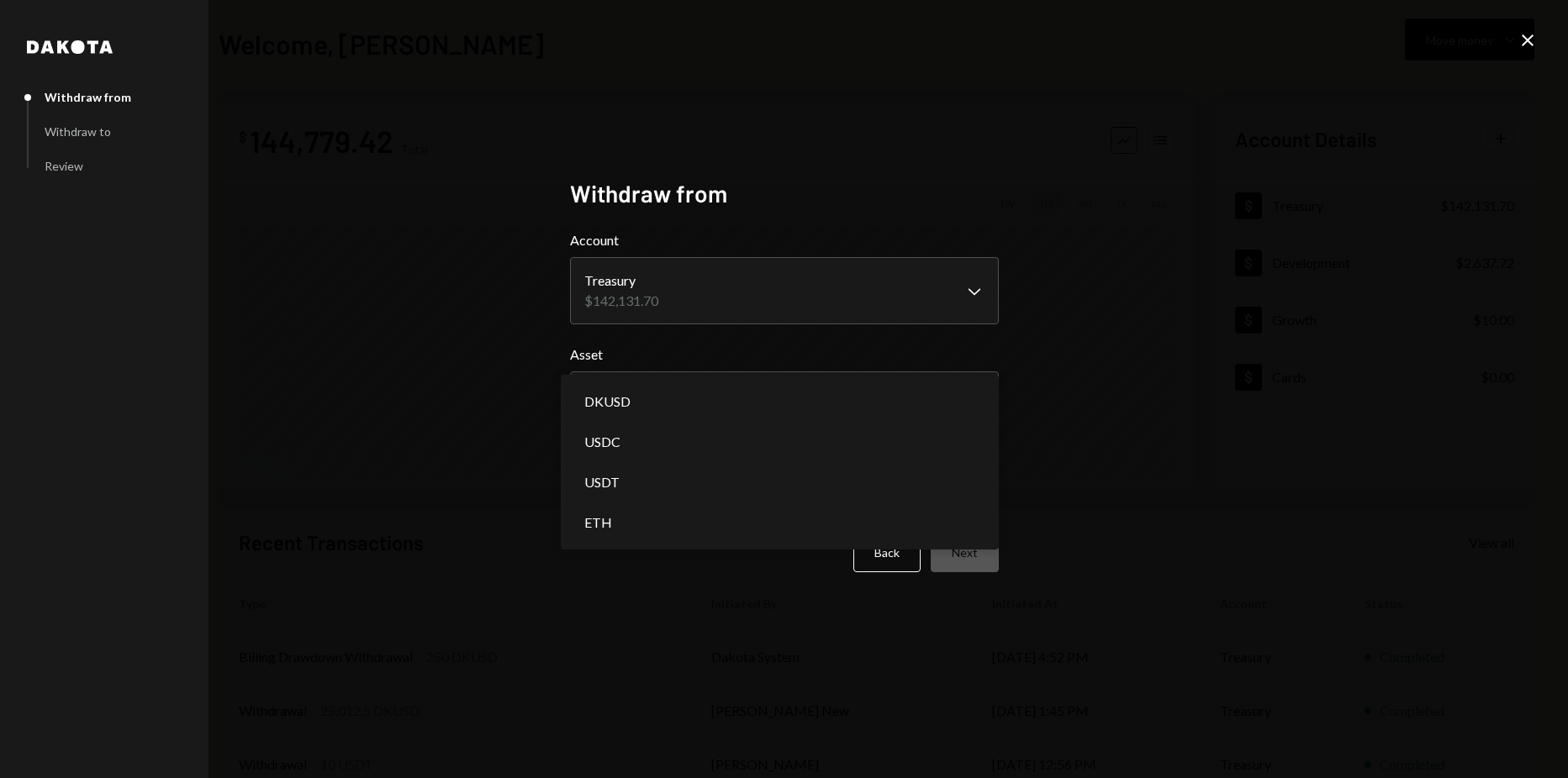
click at [776, 417] on body "M Magic Newton Ope... Caret Down Home Home Inbox Inbox Activities Transactions …" at bounding box center [784, 389] width 1568 height 778
select select "****"
drag, startPoint x: 699, startPoint y: 515, endPoint x: 700, endPoint y: 426, distance: 89.0
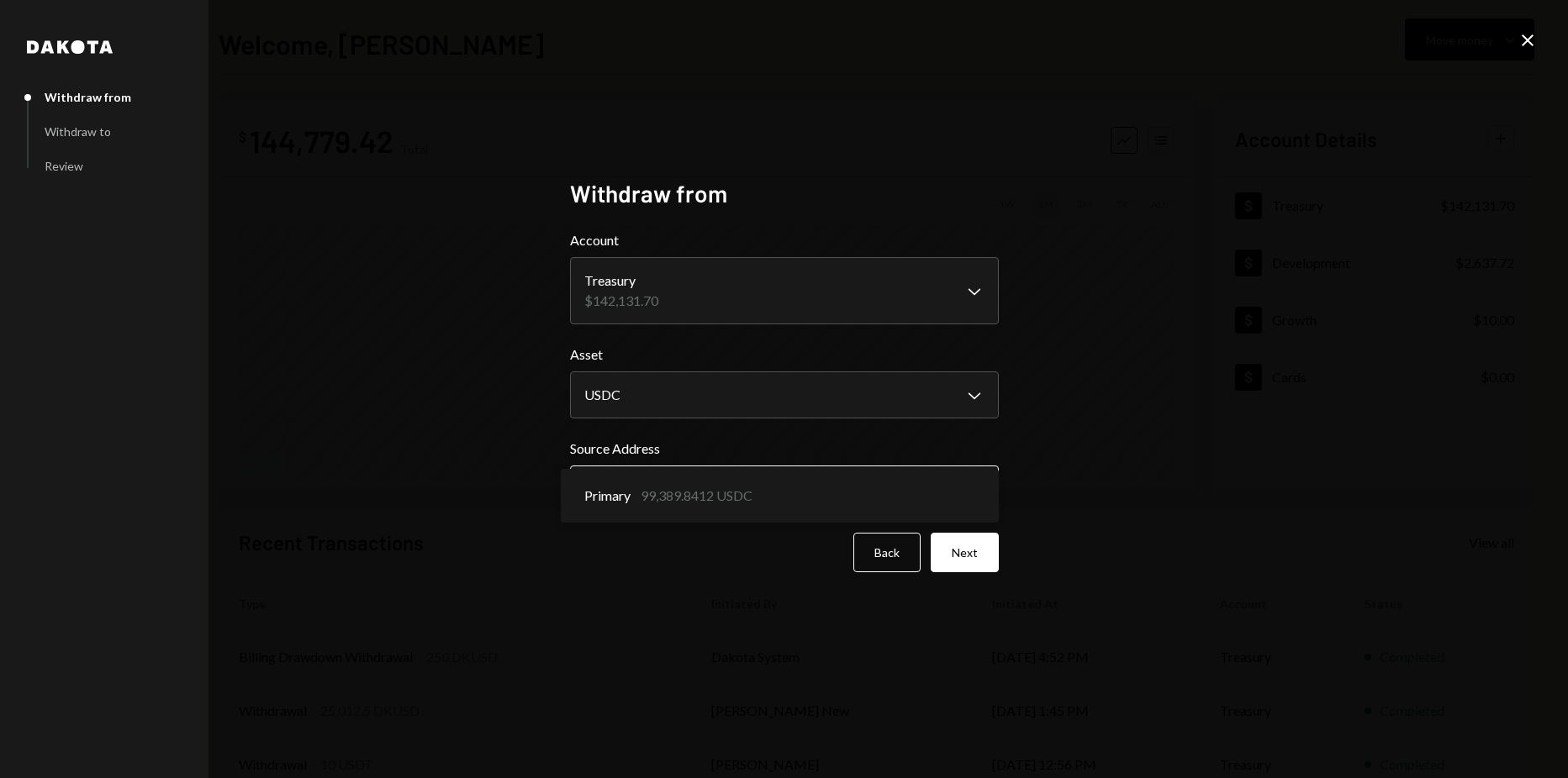
click at [708, 487] on body "M Magic Newton Ope... Caret Down Home Home Inbox Inbox Activities Transactions …" at bounding box center [784, 389] width 1568 height 778
drag, startPoint x: 711, startPoint y: 504, endPoint x: 876, endPoint y: 535, distance: 167.9
click at [958, 545] on button "Next" at bounding box center [965, 552] width 68 height 39
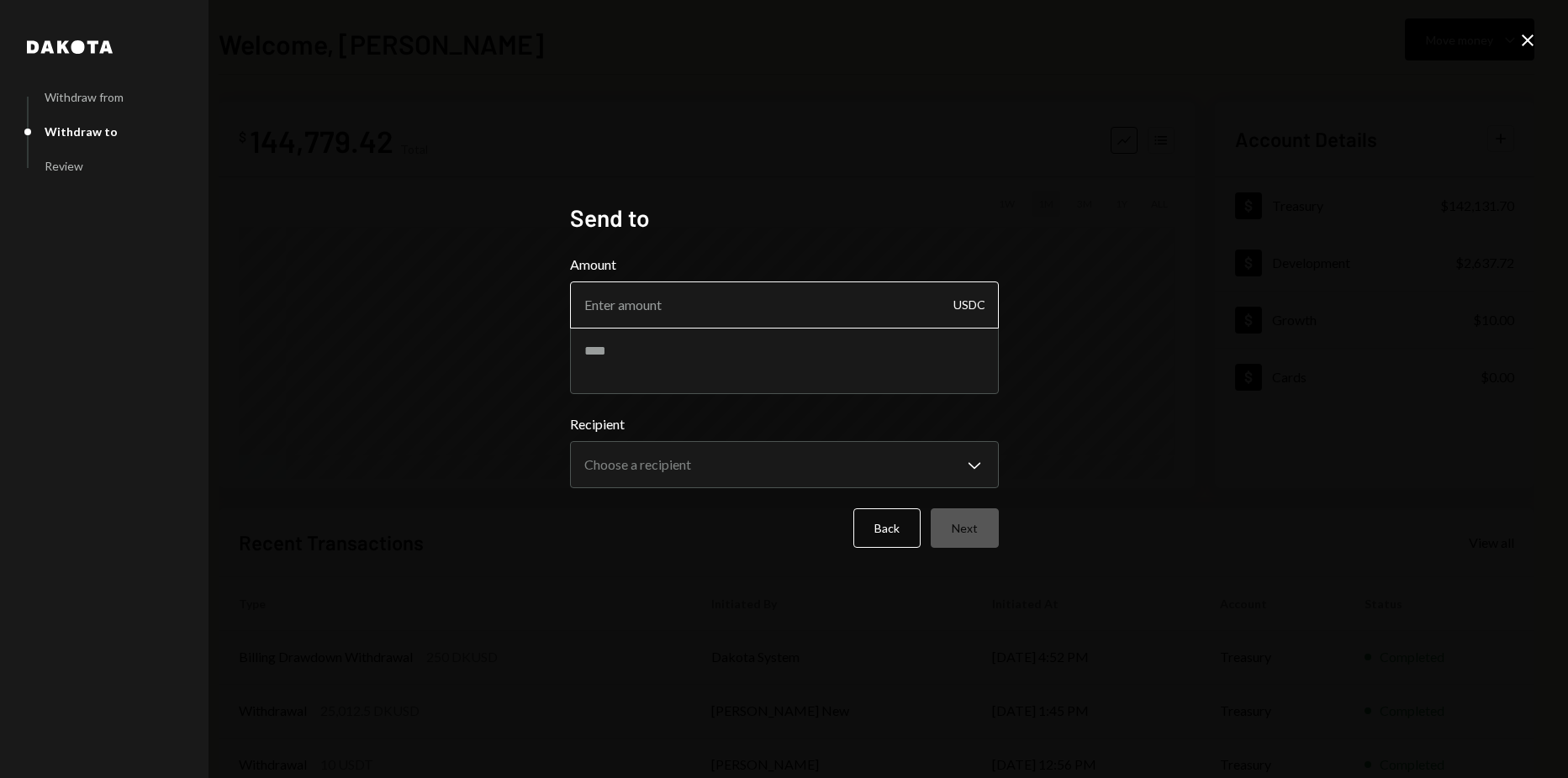
click at [700, 319] on input "Amount" at bounding box center [784, 305] width 429 height 47
type input "10"
drag, startPoint x: 1152, startPoint y: 383, endPoint x: 862, endPoint y: 458, distance: 299.5
click at [1128, 385] on div "**********" at bounding box center [784, 389] width 1568 height 778
click at [825, 465] on body "M Magic Newton Ope... Caret Down Home Home Inbox Inbox Activities Transactions …" at bounding box center [784, 389] width 1568 height 778
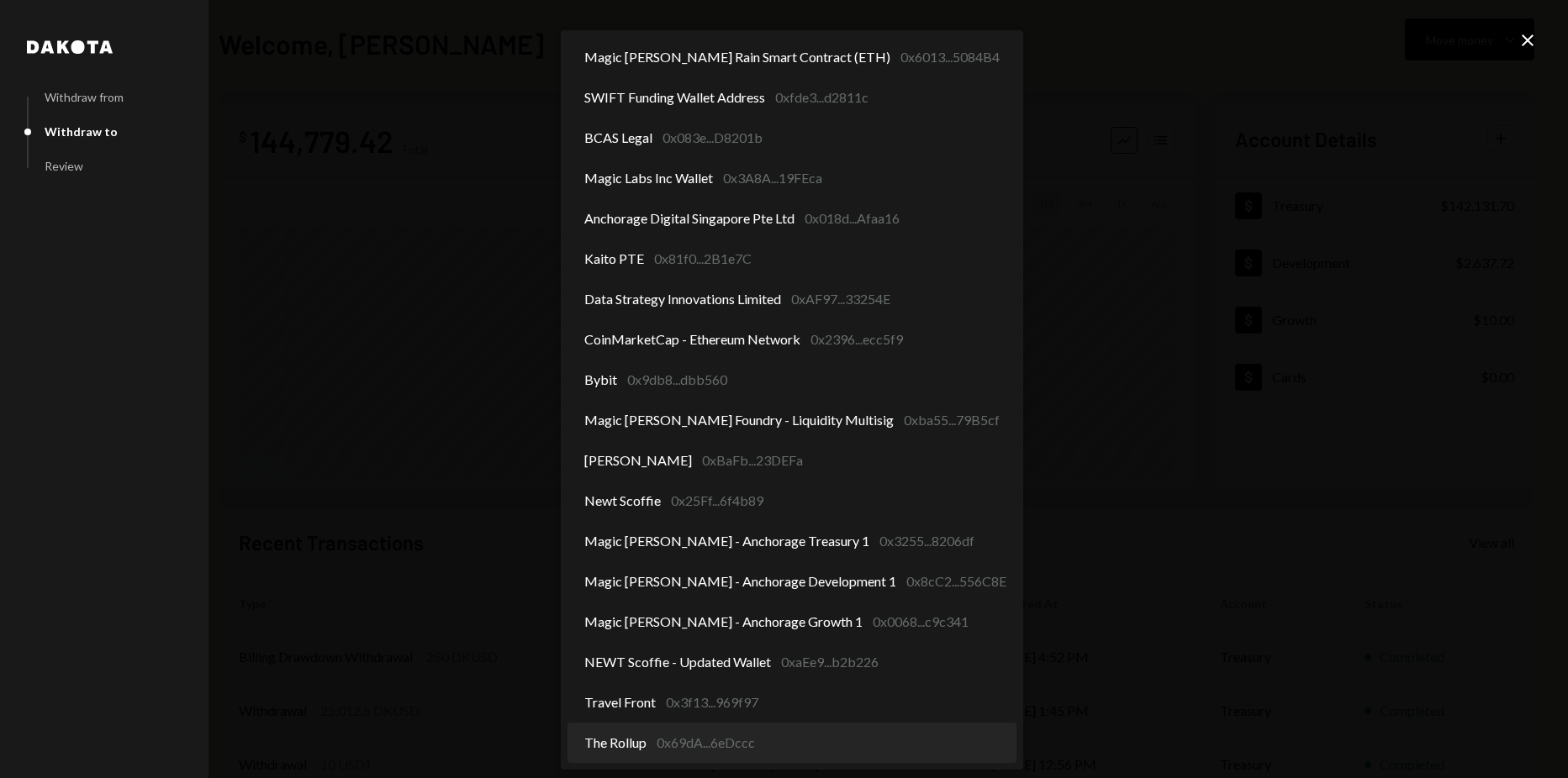
select select "**********"
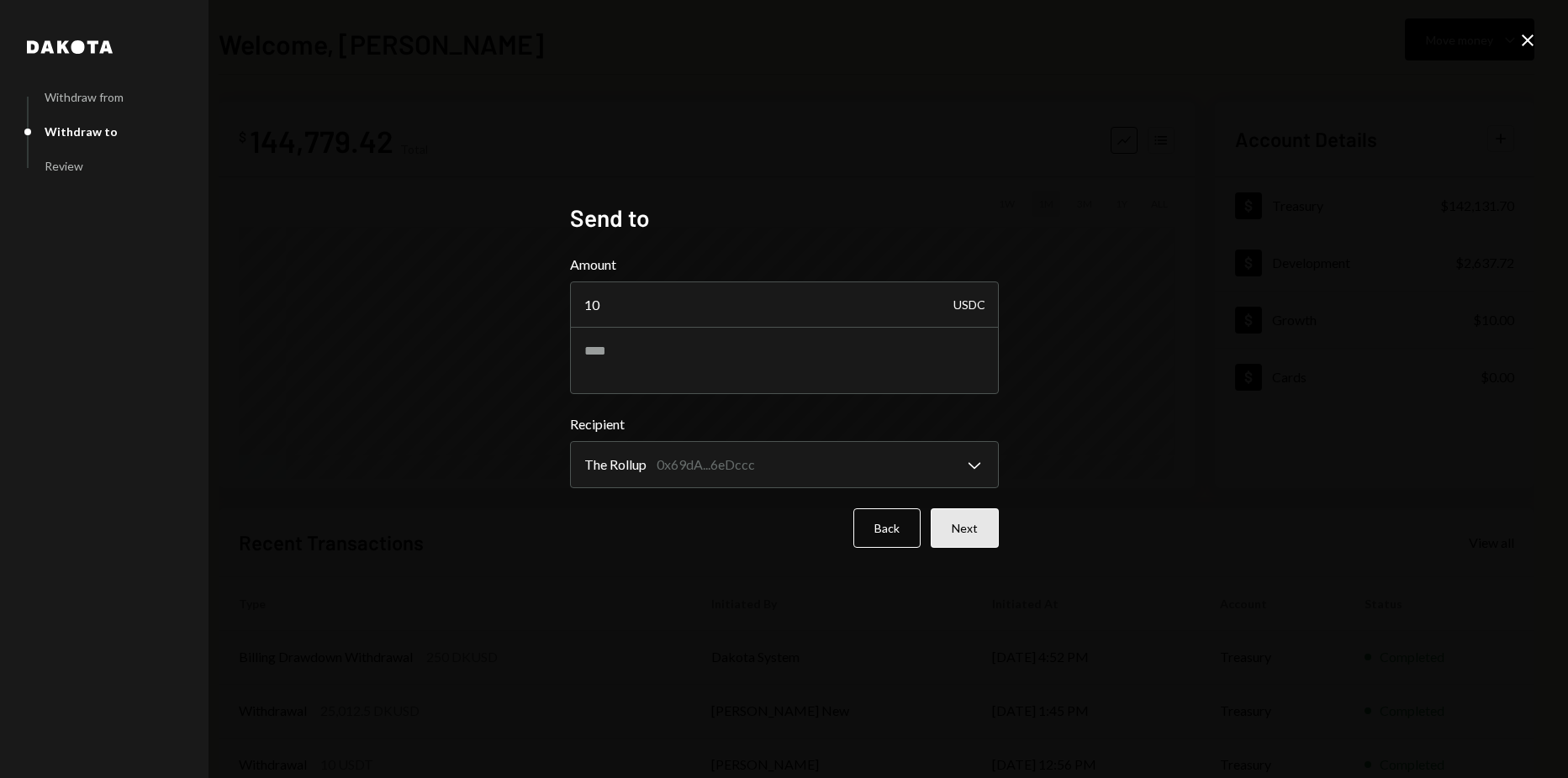
click at [958, 513] on button "Next" at bounding box center [965, 528] width 68 height 39
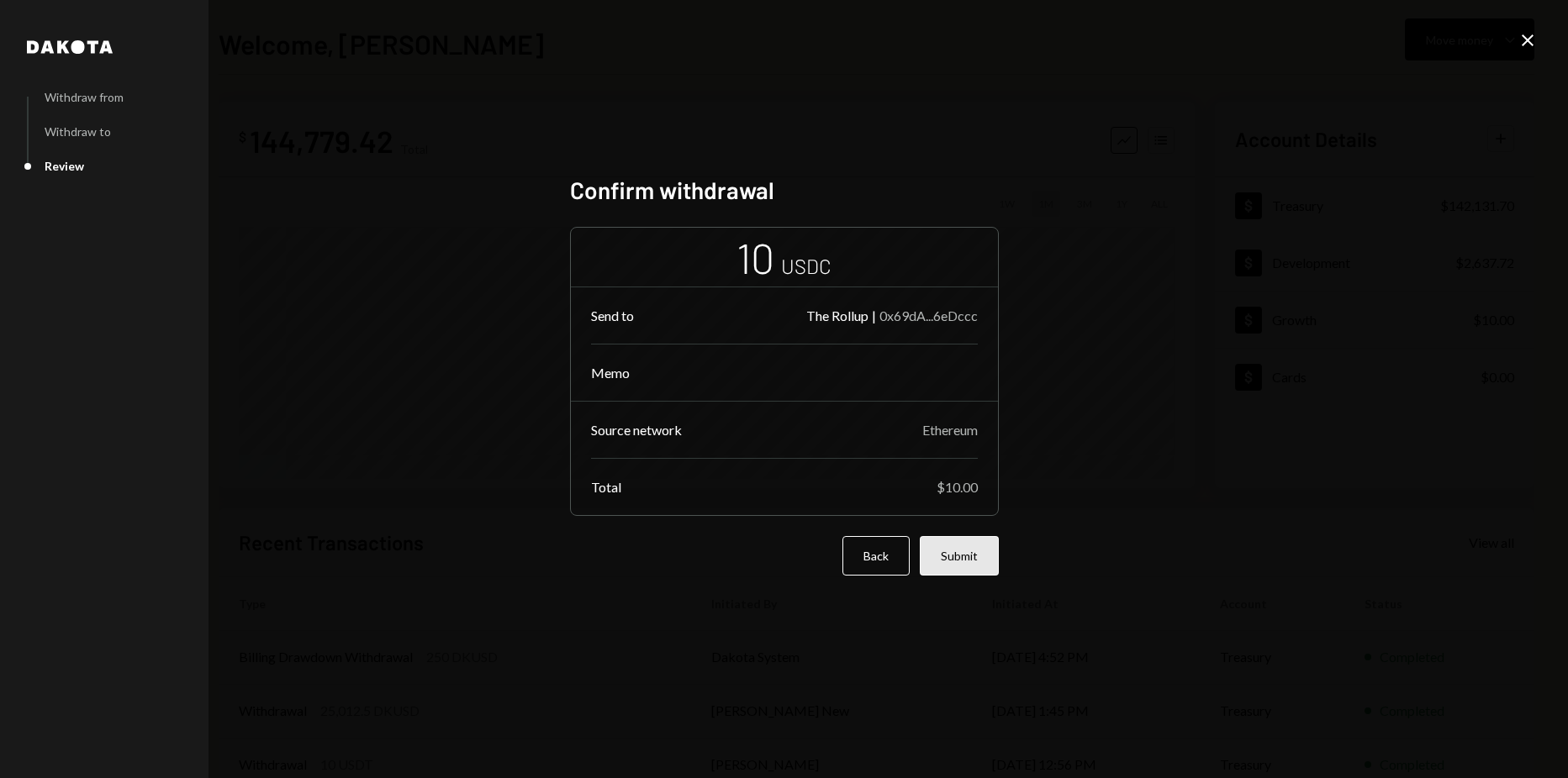
click at [969, 563] on button "Submit" at bounding box center [959, 555] width 79 height 39
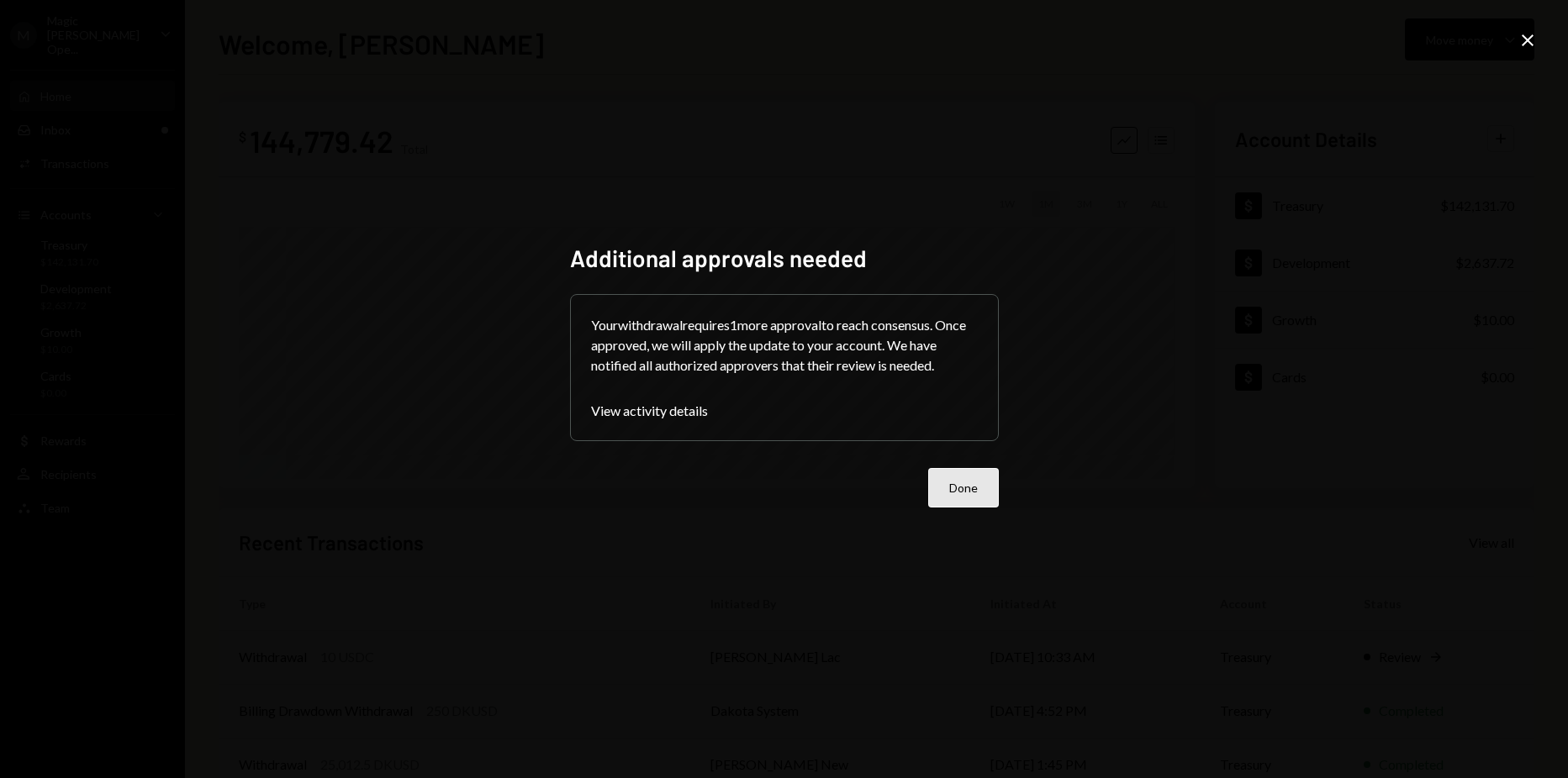
click at [959, 475] on button "Done" at bounding box center [963, 487] width 71 height 39
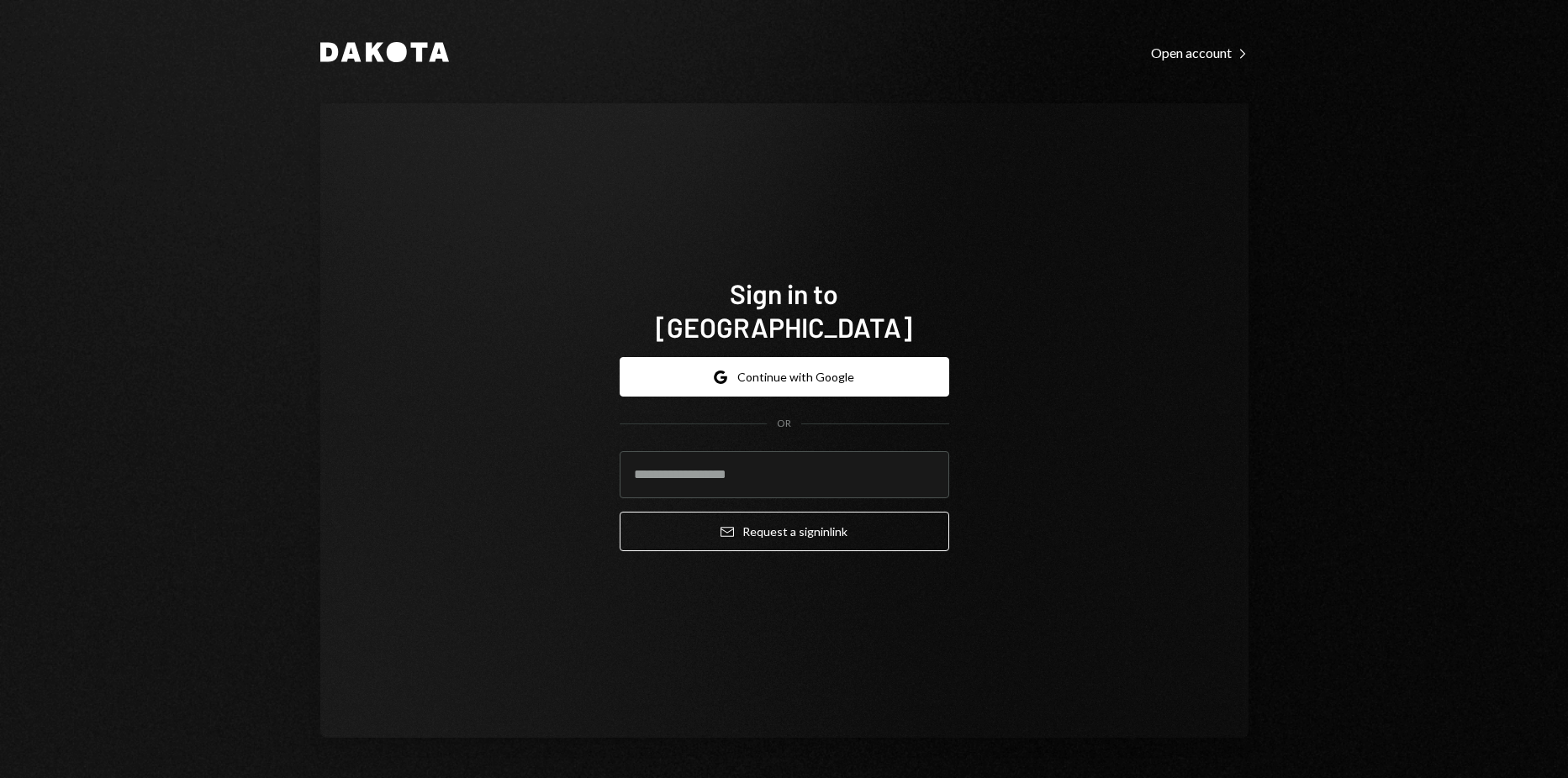
type input "**********"
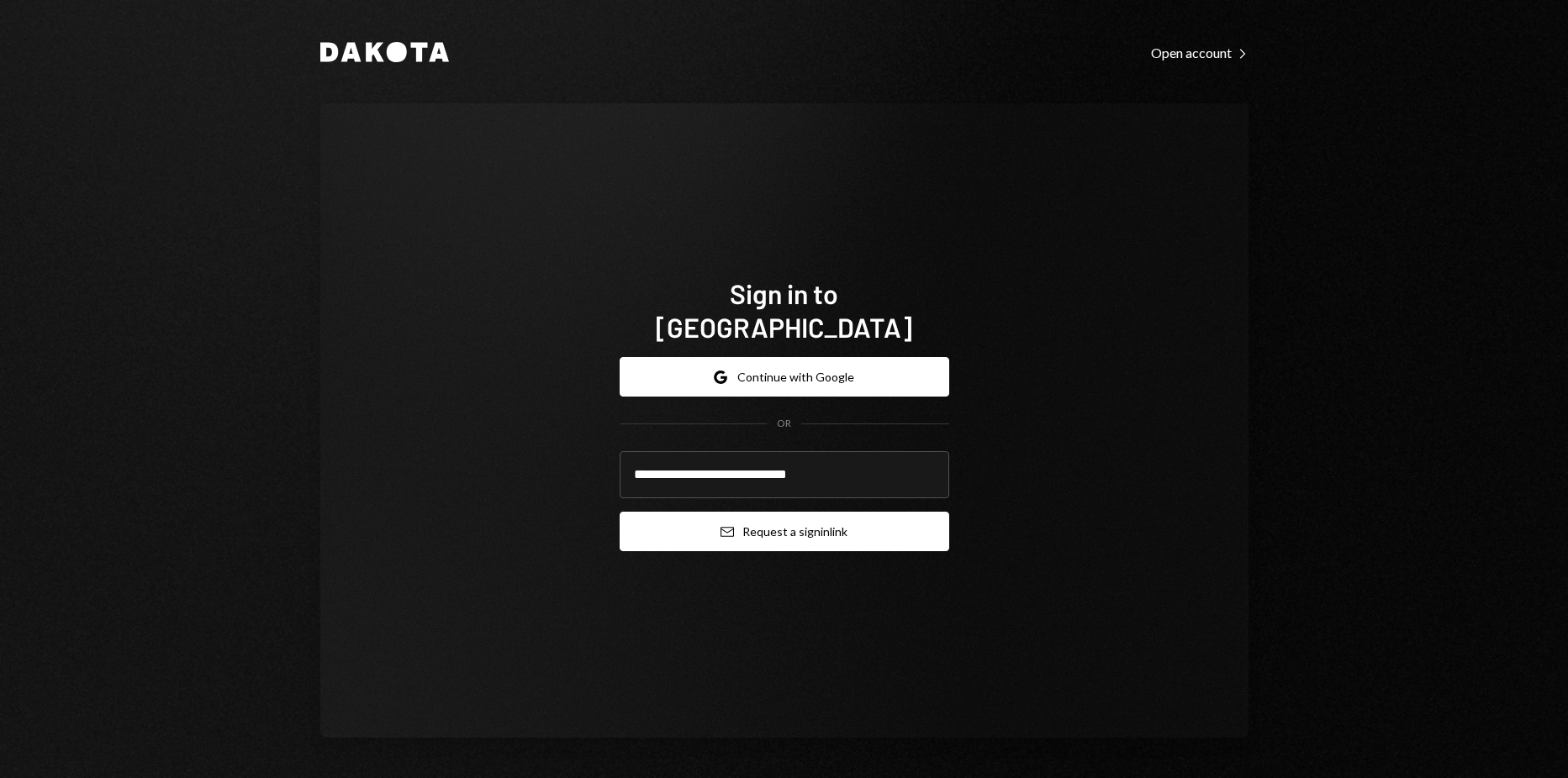
click at [812, 515] on button "Email Request a sign in link" at bounding box center [784, 531] width 330 height 39
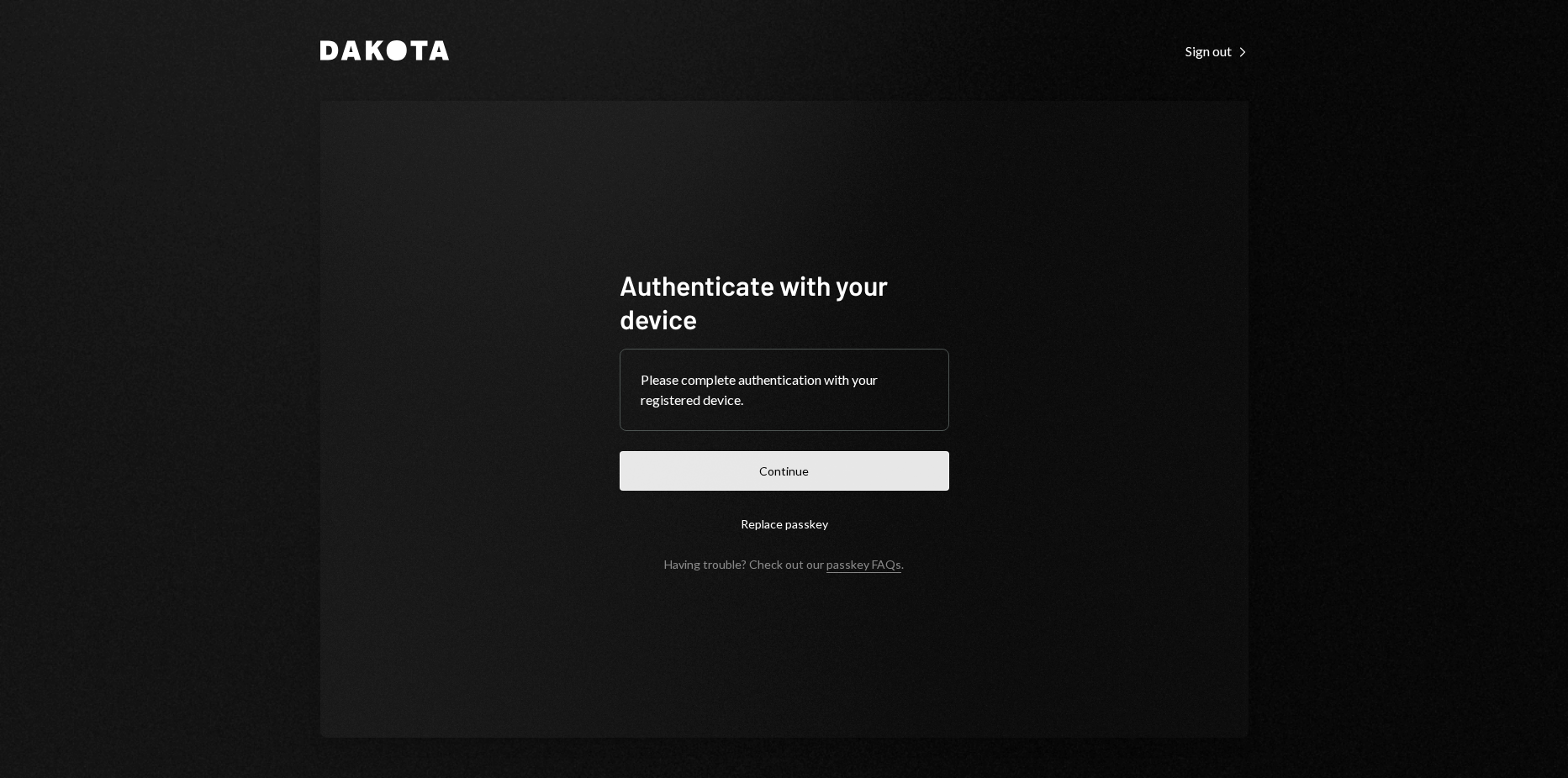
click at [788, 455] on button "Continue" at bounding box center [784, 471] width 330 height 39
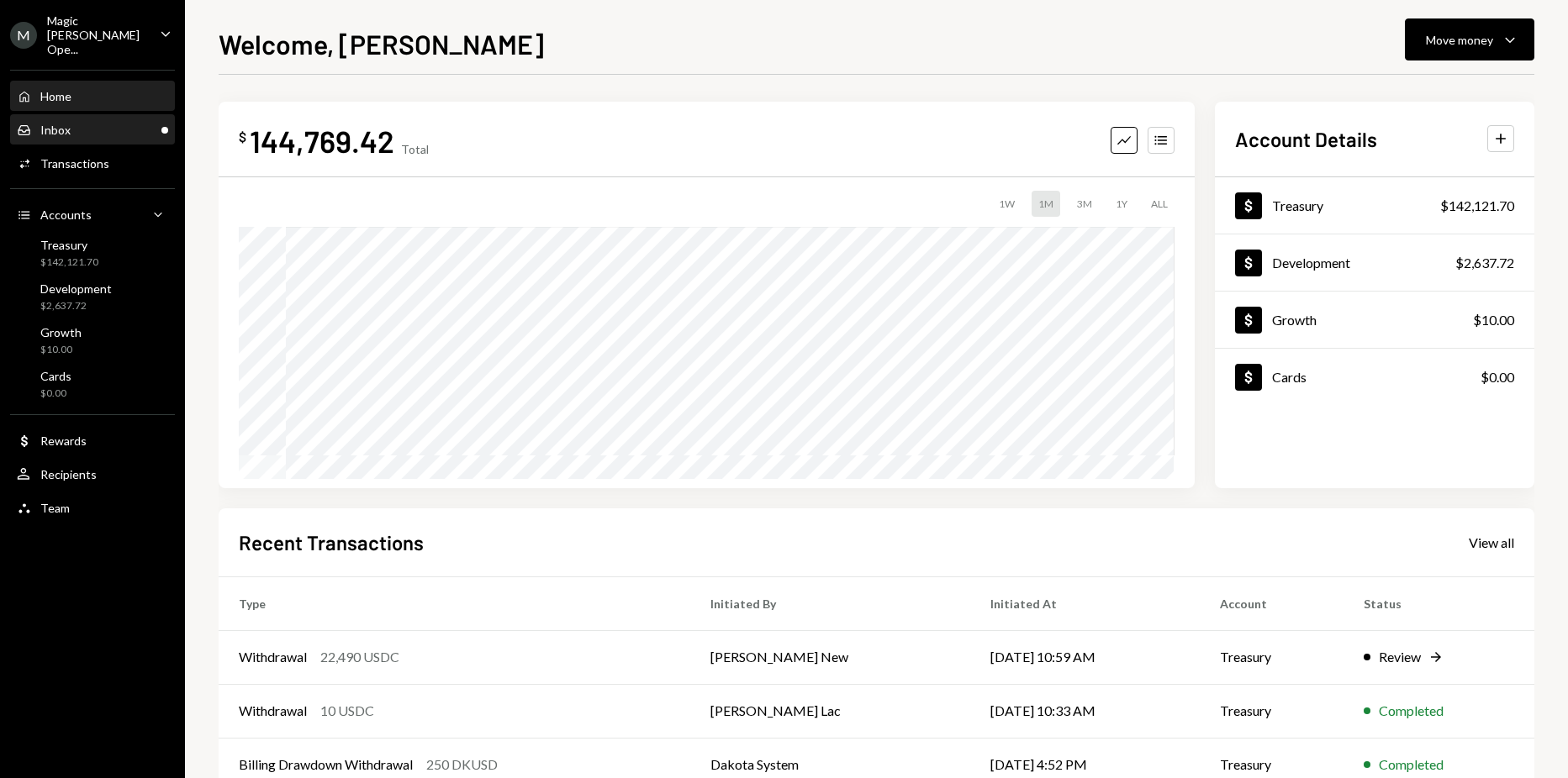
click at [95, 123] on div "Inbox Inbox" at bounding box center [92, 130] width 151 height 15
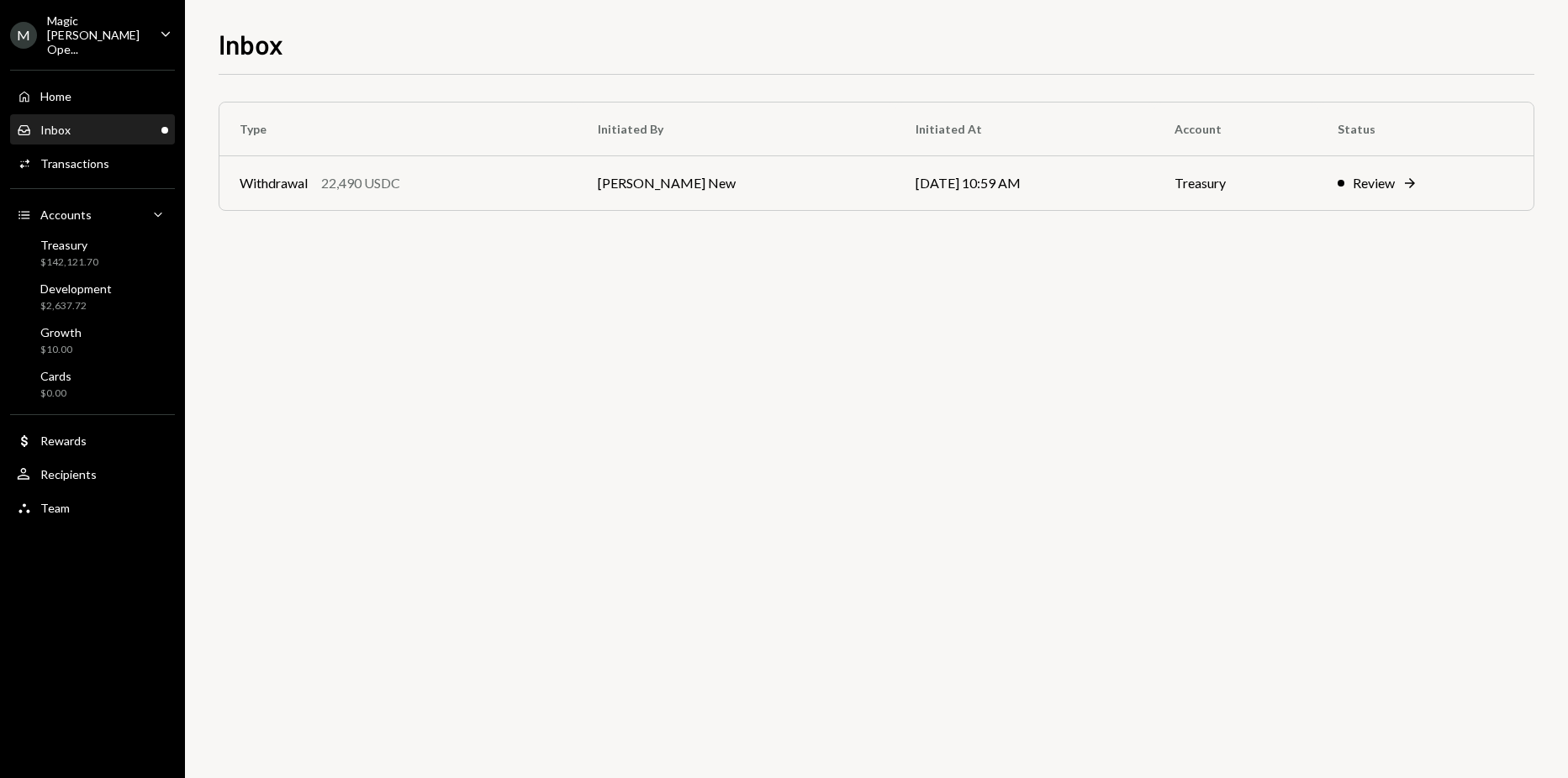
click at [118, 33] on div "Magic [PERSON_NAME] Ope..." at bounding box center [96, 35] width 99 height 43
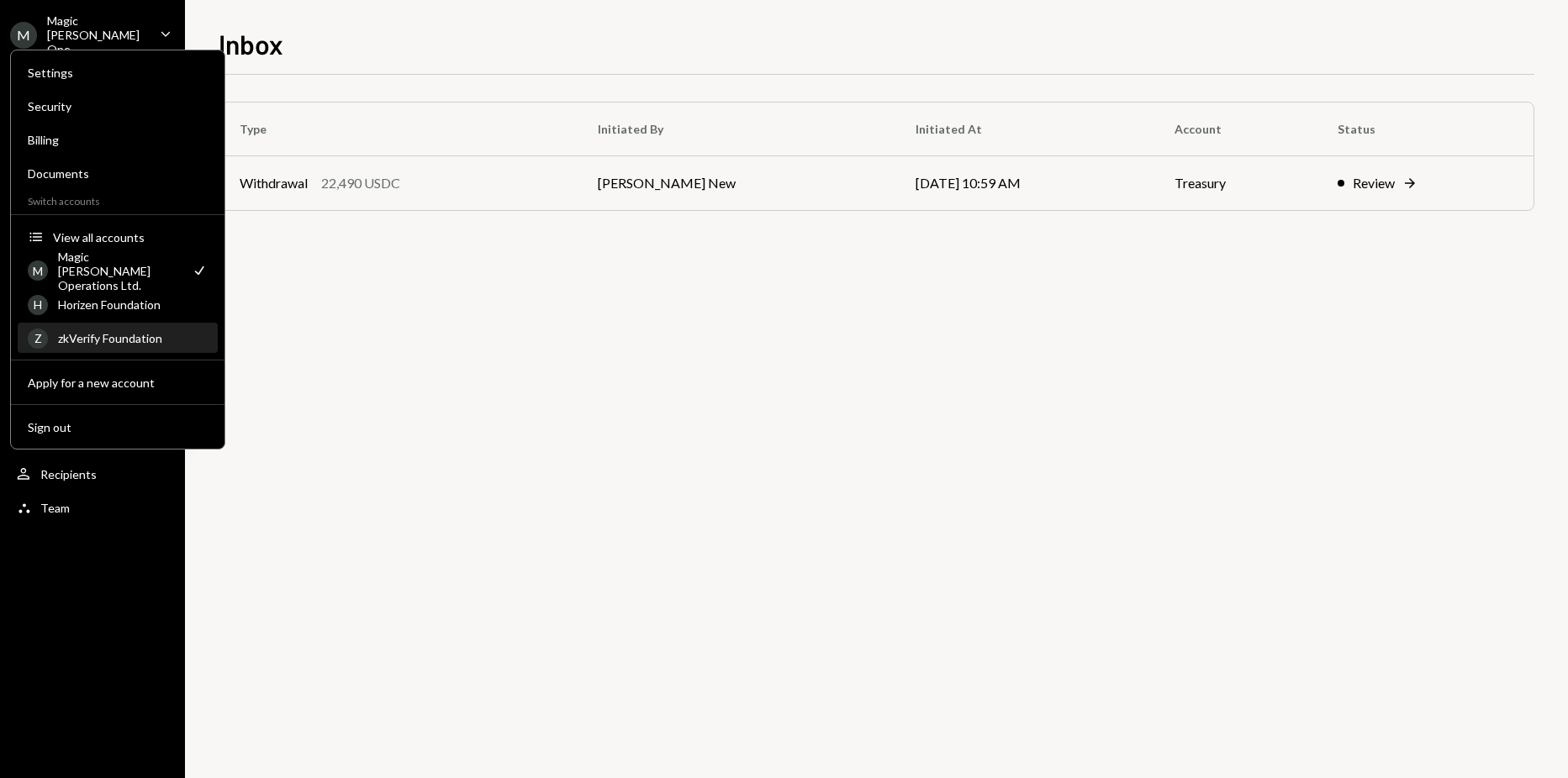
click at [110, 333] on div "zkVerify Foundation" at bounding box center [132, 339] width 150 height 15
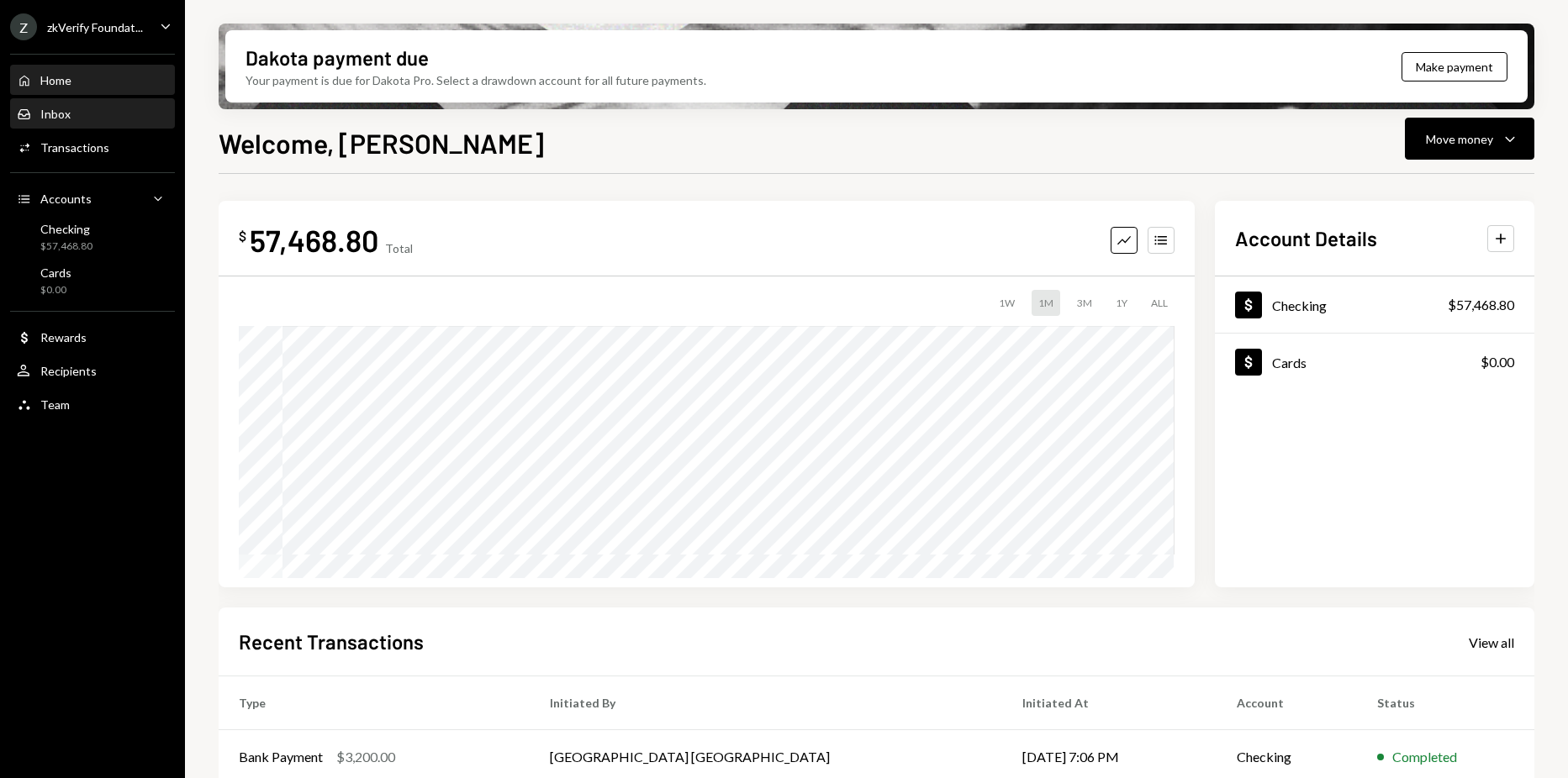
click at [88, 108] on div "Inbox Inbox" at bounding box center [92, 114] width 151 height 15
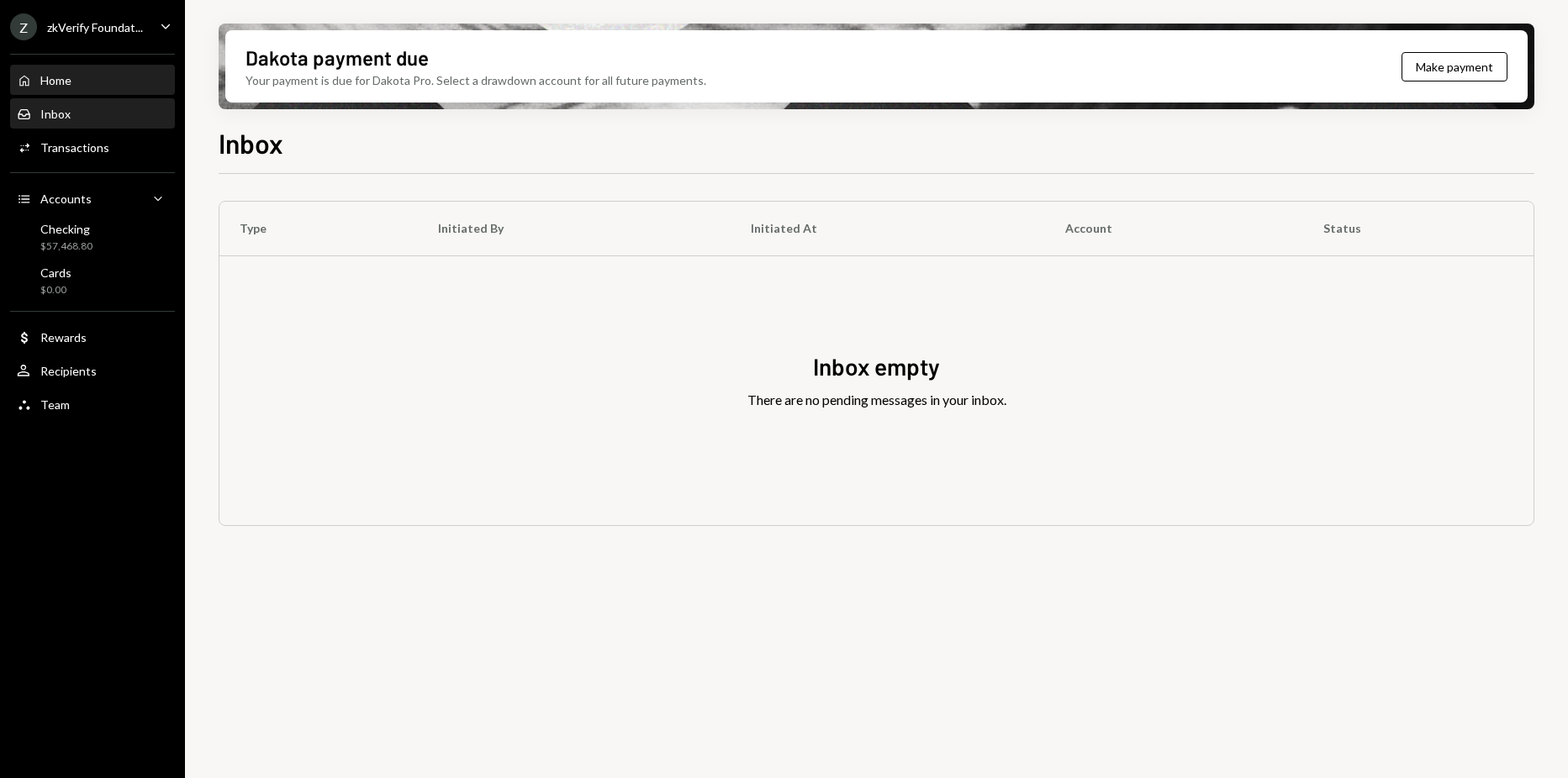
click at [69, 82] on div "Home" at bounding box center [56, 81] width 31 height 15
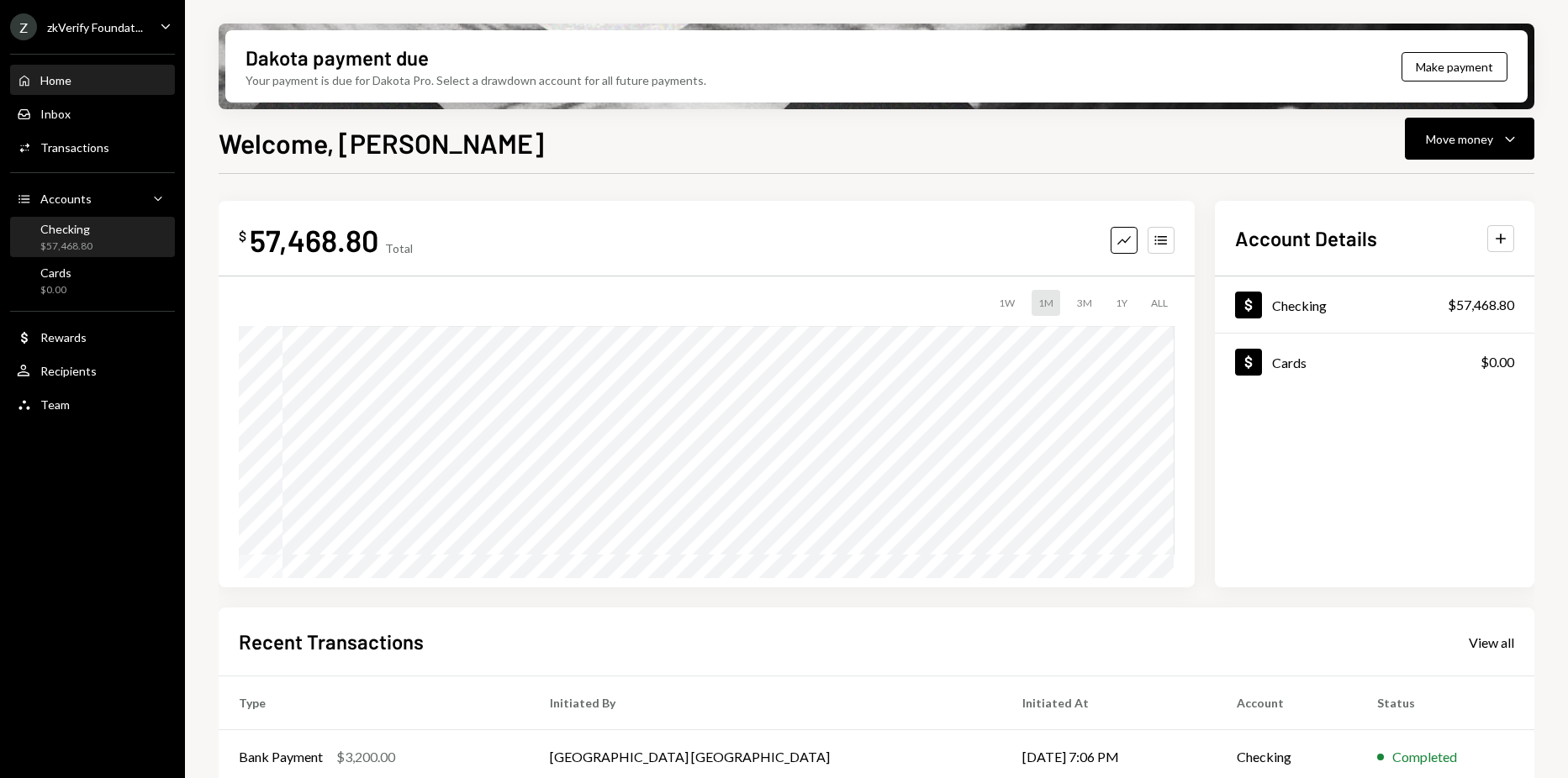
click at [147, 242] on div "Checking $57,468.80" at bounding box center [92, 238] width 151 height 32
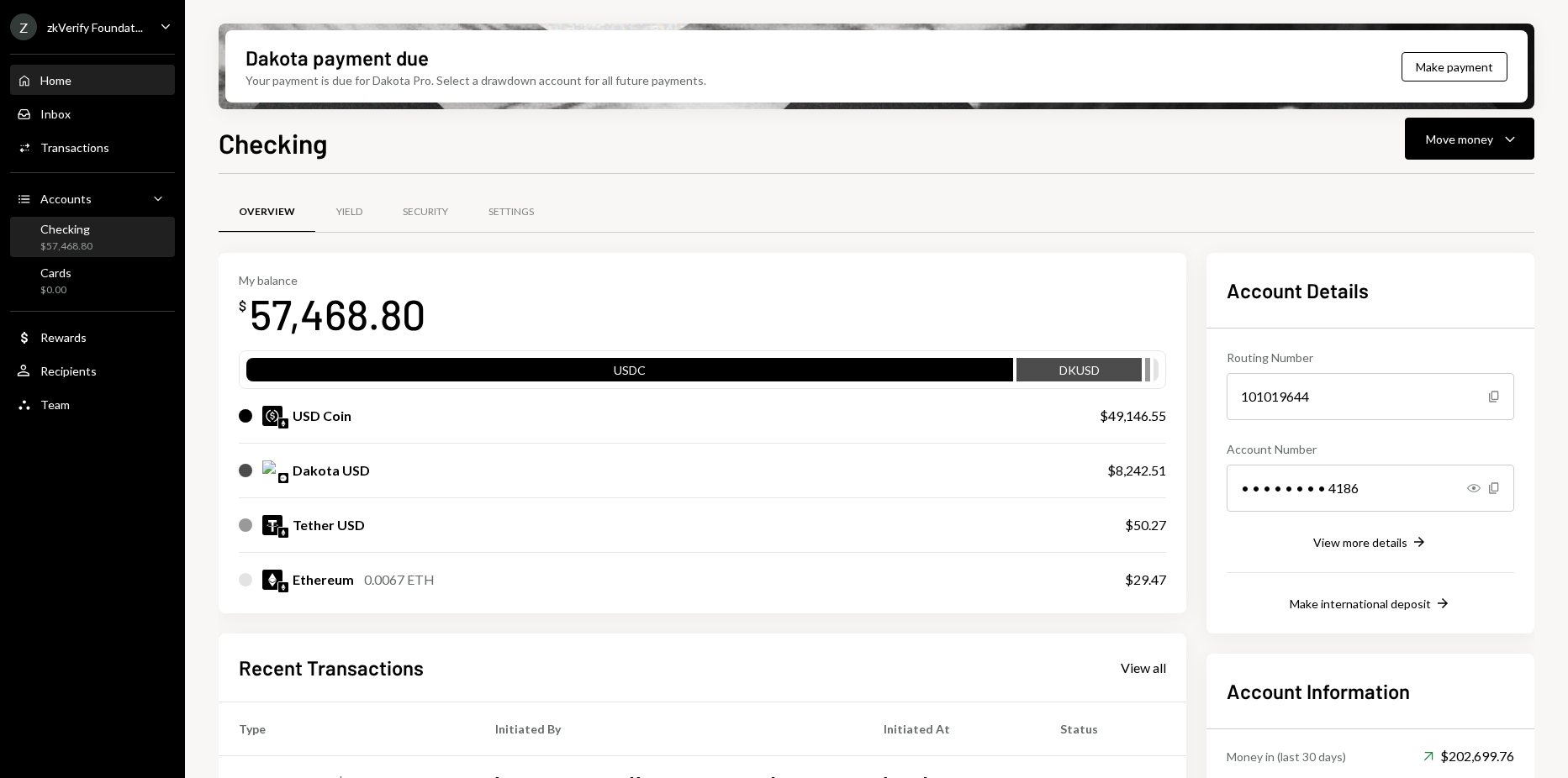
click at [99, 86] on div "Home Home" at bounding box center [92, 81] width 151 height 15
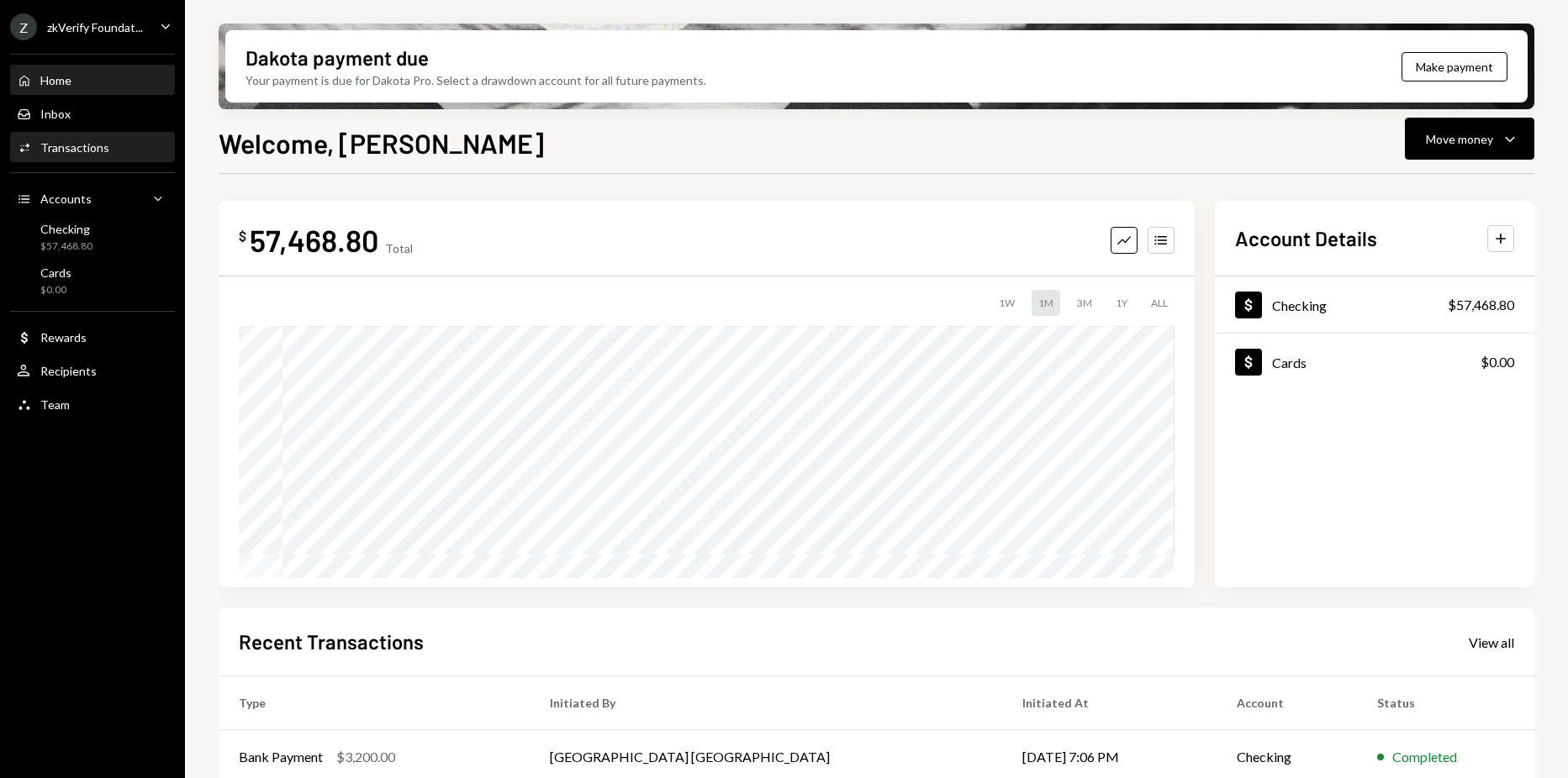
click at [106, 148] on div "Activities Transactions" at bounding box center [92, 148] width 151 height 15
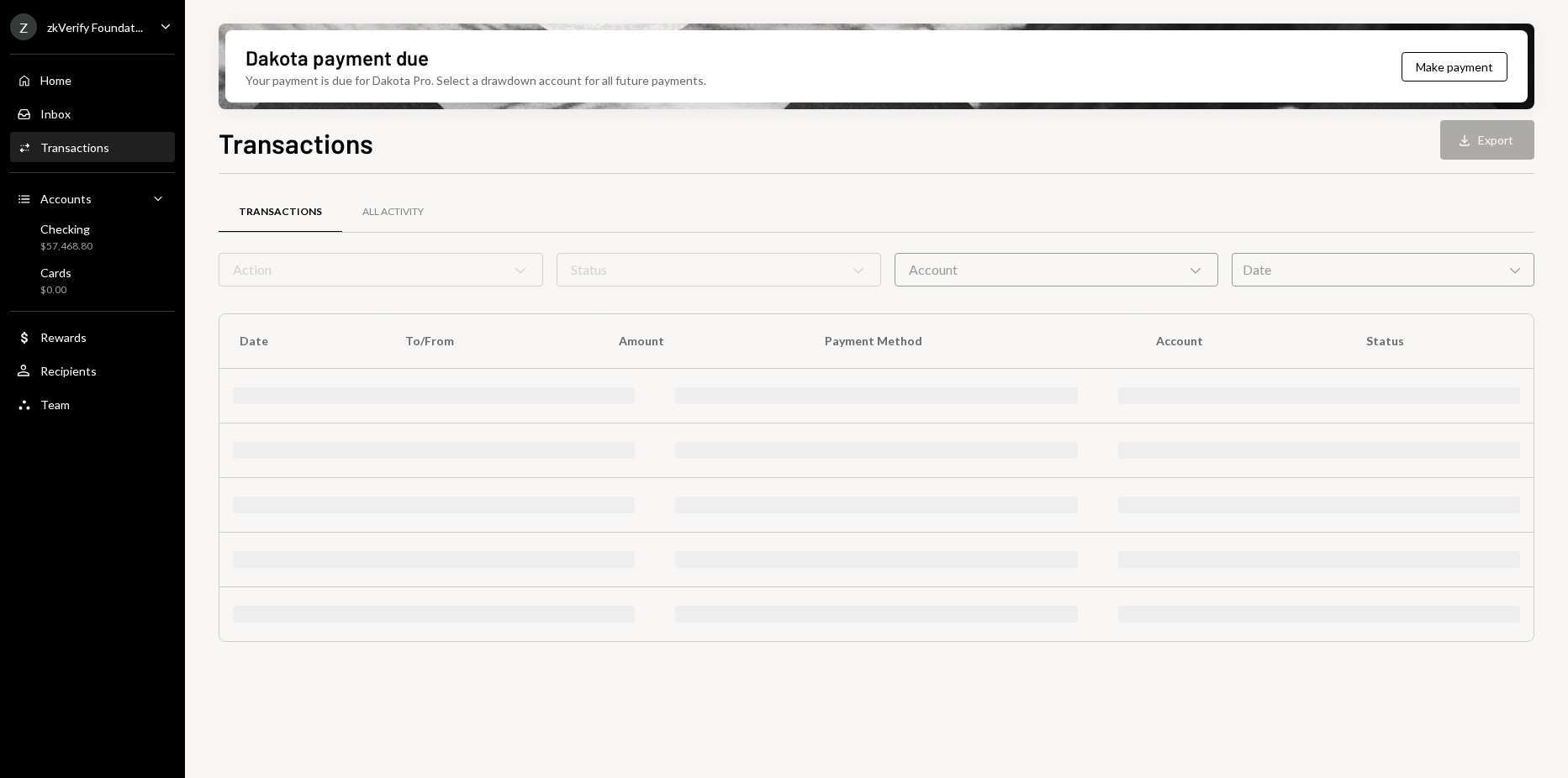
click at [97, 32] on div "zkVerify Foundat..." at bounding box center [95, 28] width 95 height 15
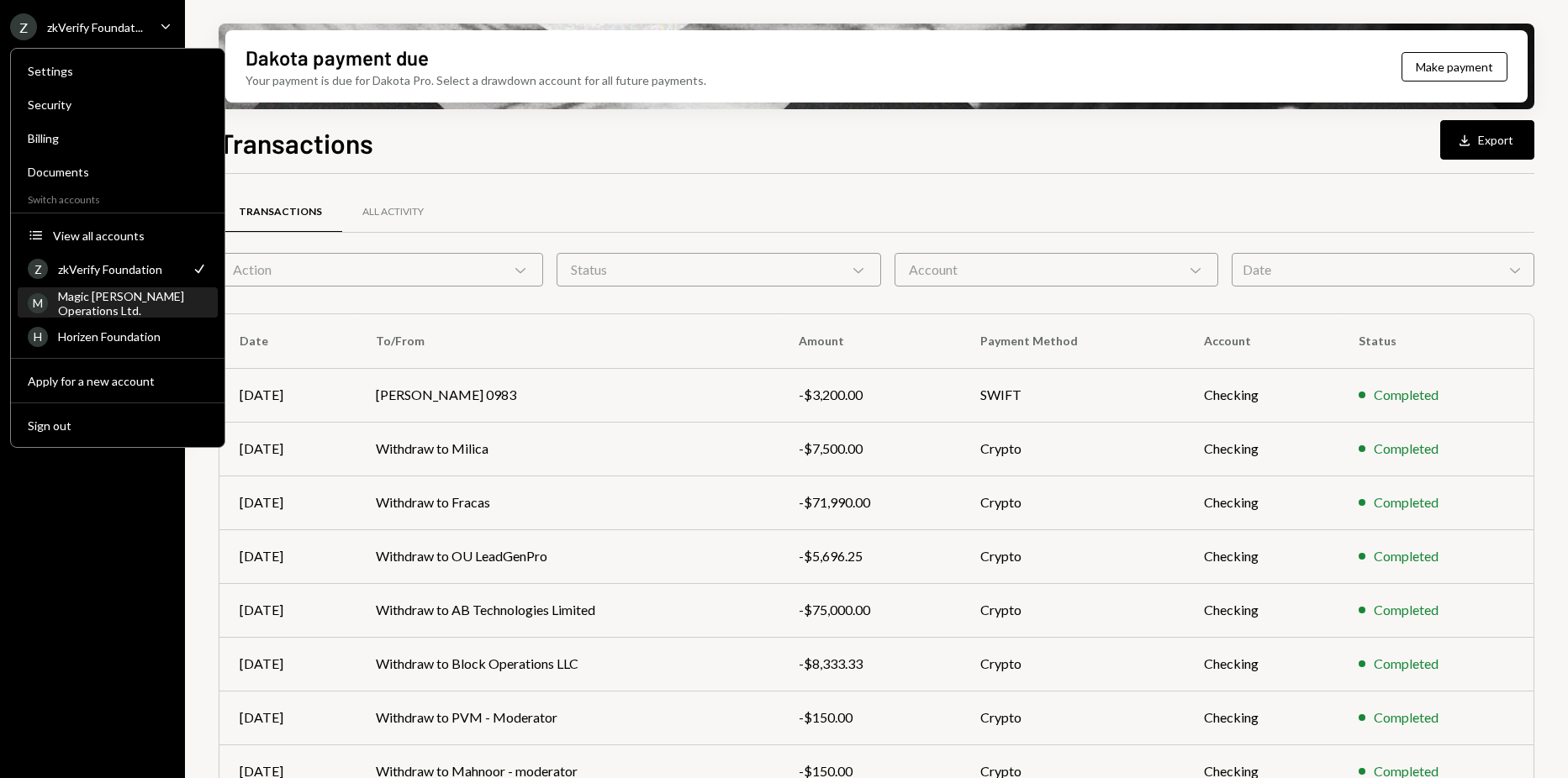
click at [102, 291] on div "Magic Newton Operations Ltd." at bounding box center [132, 303] width 150 height 28
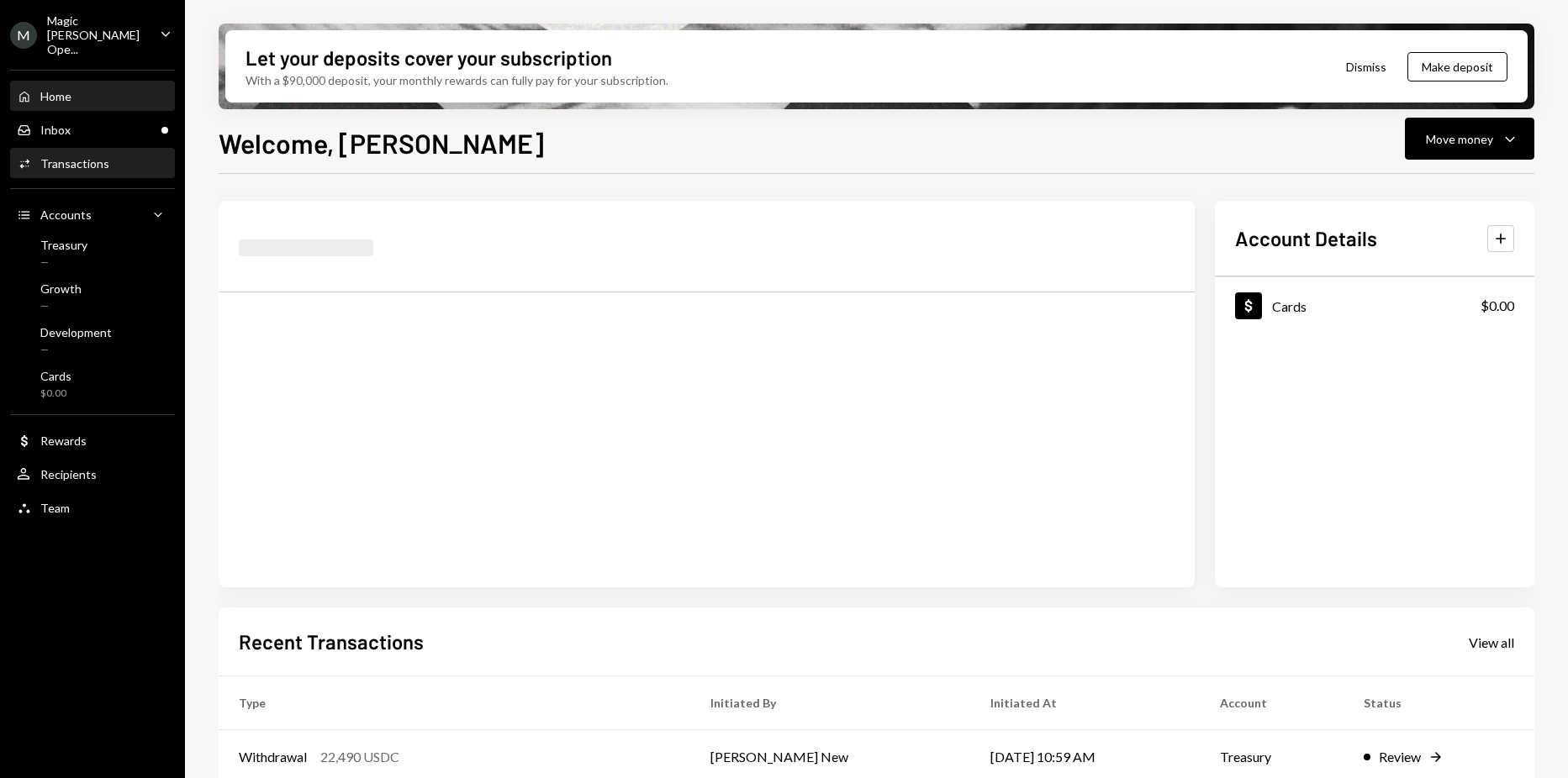
click at [72, 159] on div "Activities Transactions" at bounding box center [92, 163] width 151 height 28
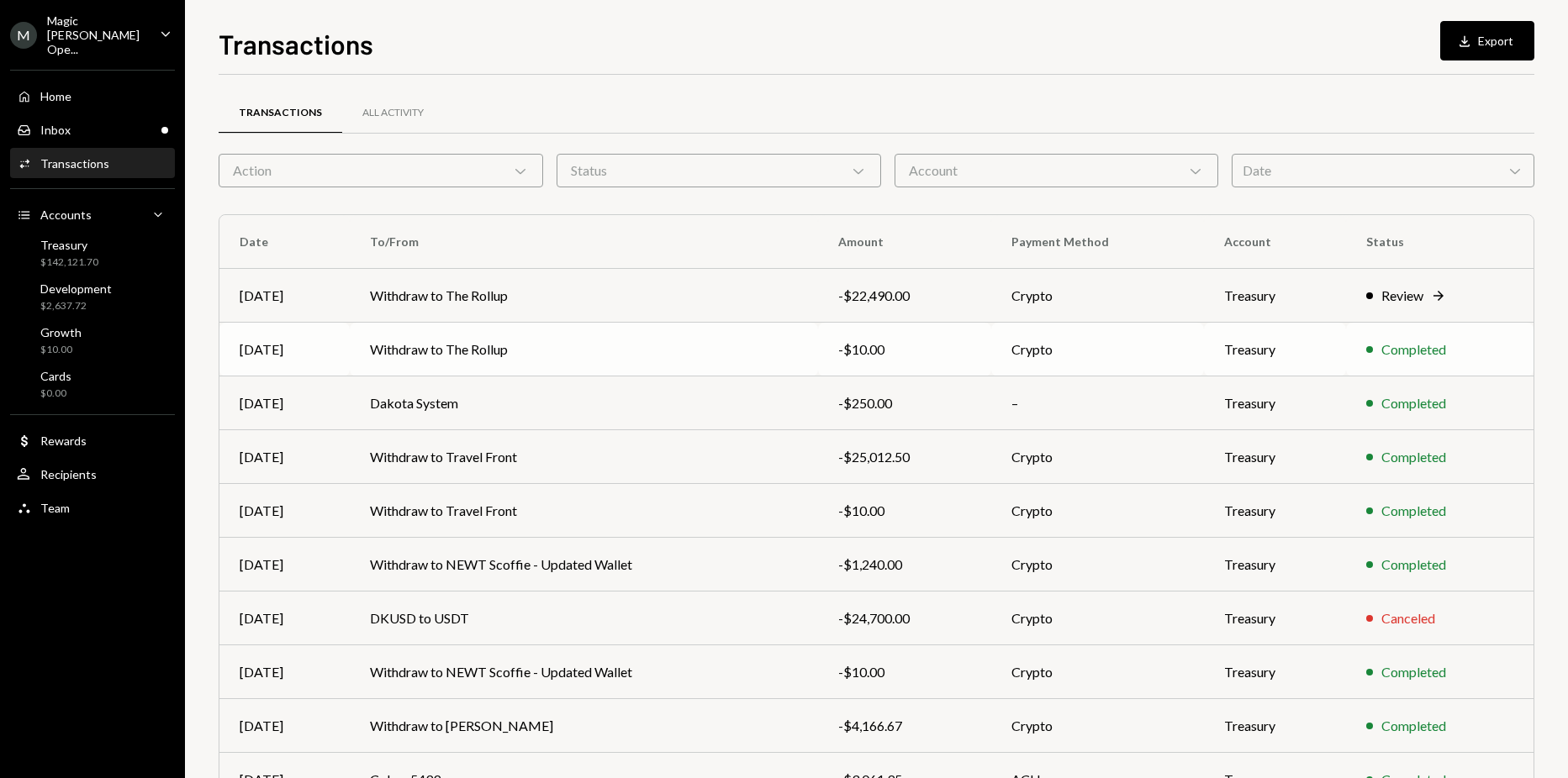
click at [483, 354] on td "Withdraw to The Rollup" at bounding box center [584, 350] width 468 height 54
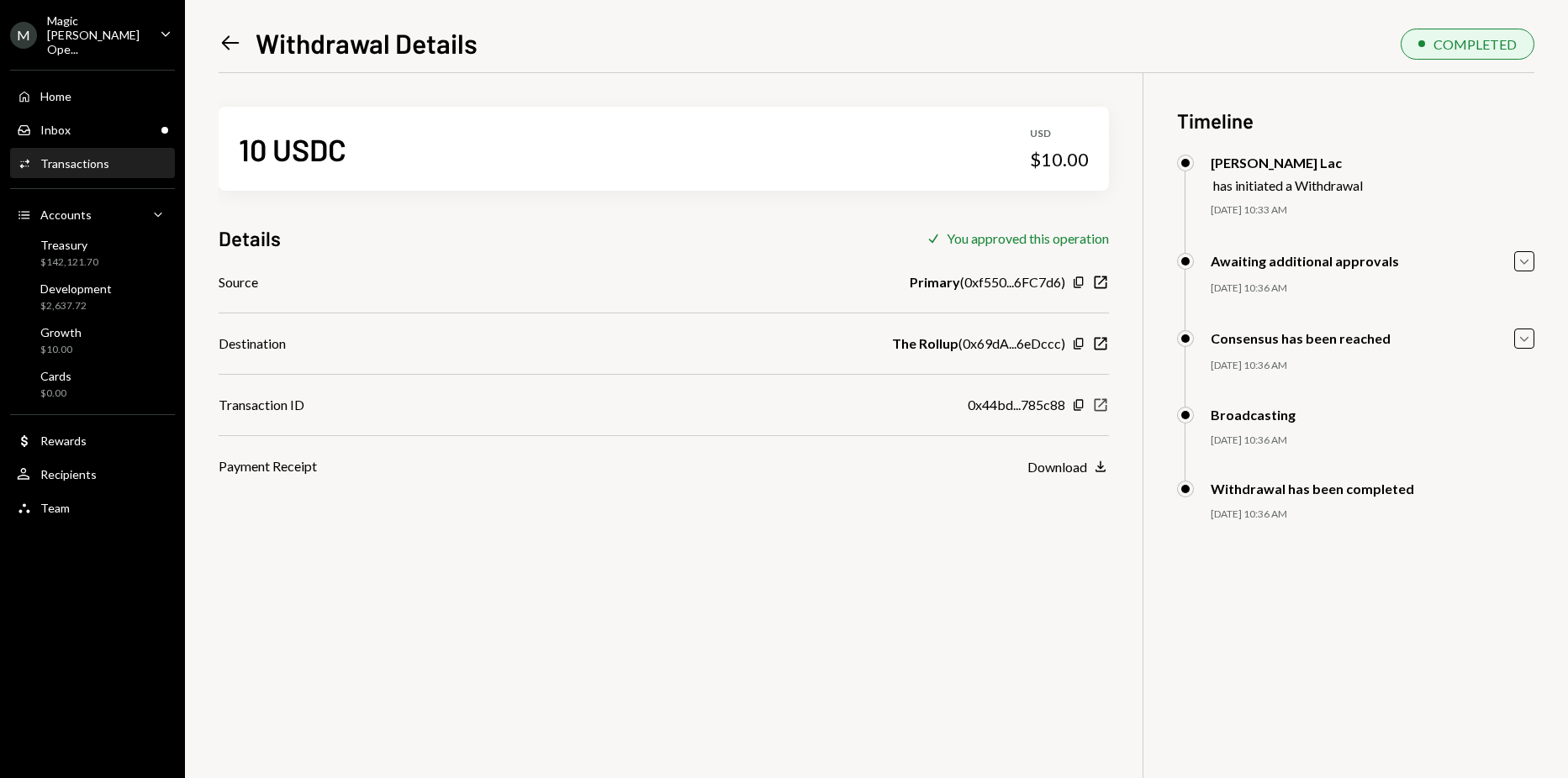
click at [1101, 405] on icon "button" at bounding box center [1102, 406] width 13 height 13
click at [116, 123] on div "Inbox Inbox" at bounding box center [92, 130] width 151 height 15
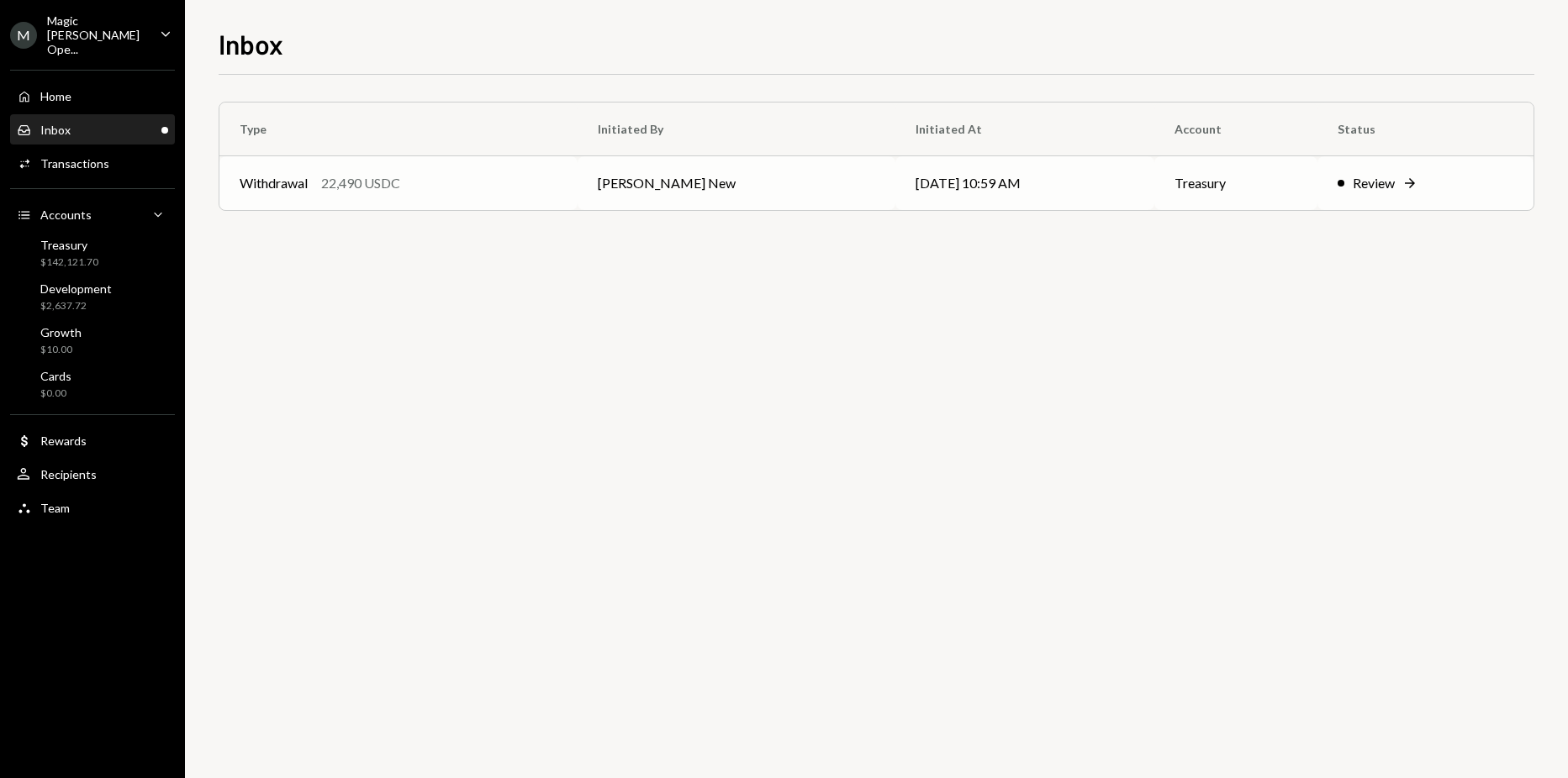
click at [710, 182] on td "[PERSON_NAME] New" at bounding box center [736, 183] width 318 height 54
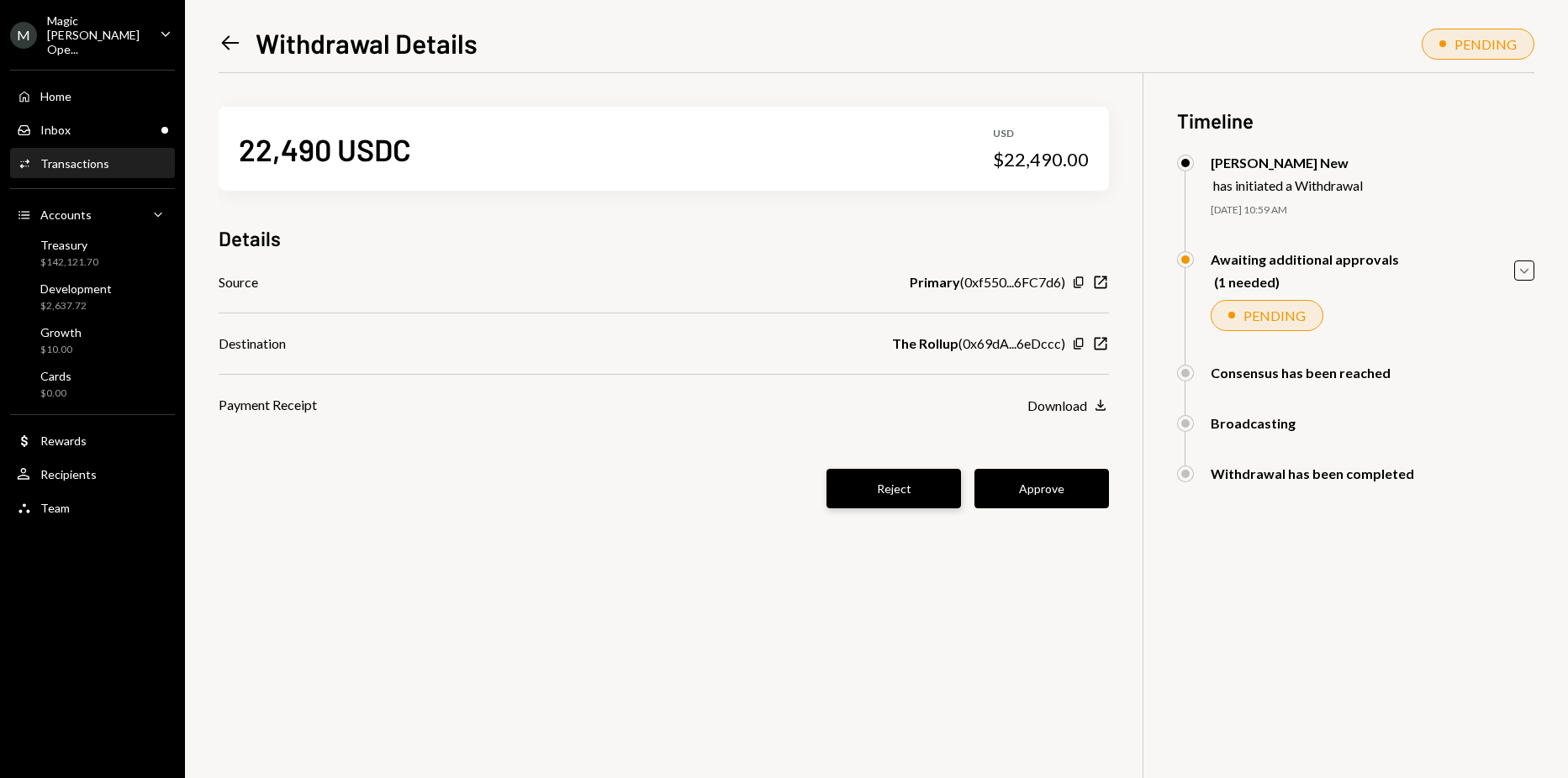
click at [885, 481] on button "Reject" at bounding box center [893, 488] width 135 height 39
